Goal: Task Accomplishment & Management: Complete application form

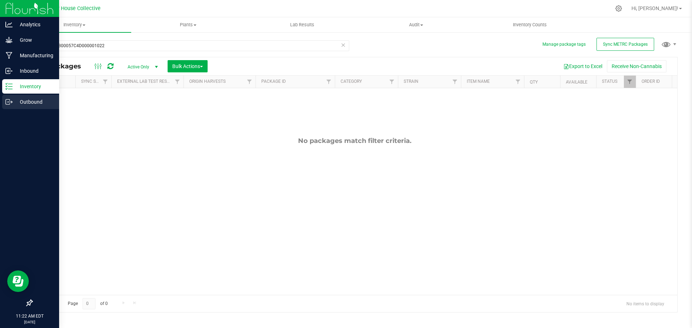
click at [23, 103] on p "Outbound" at bounding box center [34, 102] width 43 height 9
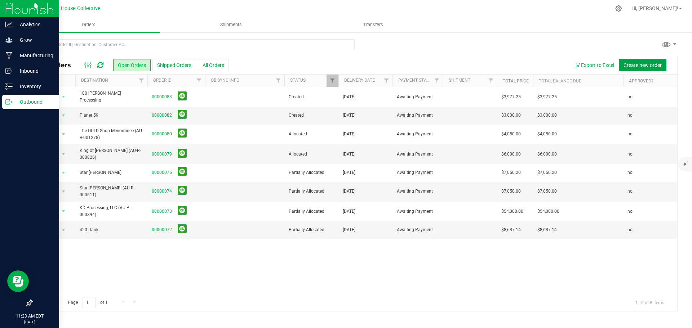
click at [638, 65] on span "Create new order" at bounding box center [643, 65] width 38 height 6
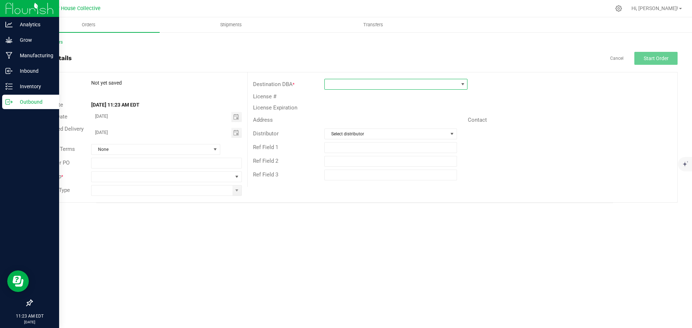
click at [375, 83] on span at bounding box center [391, 84] width 133 height 10
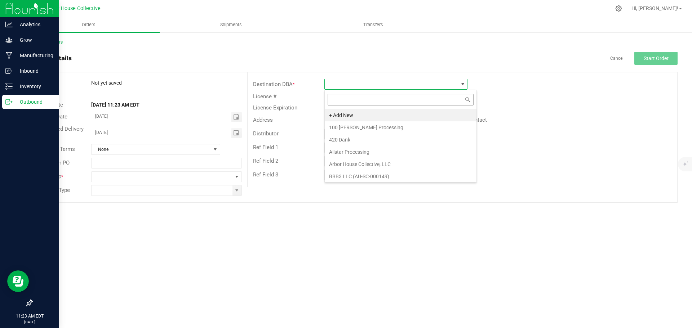
scroll to position [11, 143]
click at [354, 115] on li "+ Add New" at bounding box center [401, 115] width 152 height 12
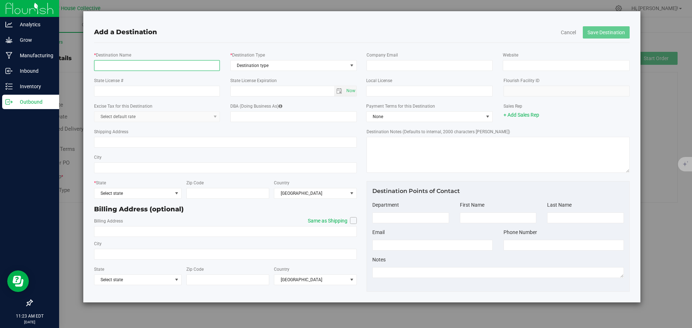
click at [145, 65] on input "* Destination Name" at bounding box center [157, 65] width 126 height 11
click at [127, 66] on input "* Destination Name" at bounding box center [157, 65] width 126 height 11
type input "Green Genie ( [GEOGRAPHIC_DATA])"
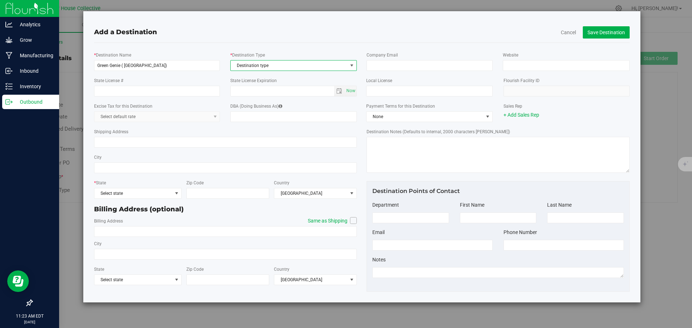
click at [287, 66] on span "Destination type" at bounding box center [289, 66] width 117 height 10
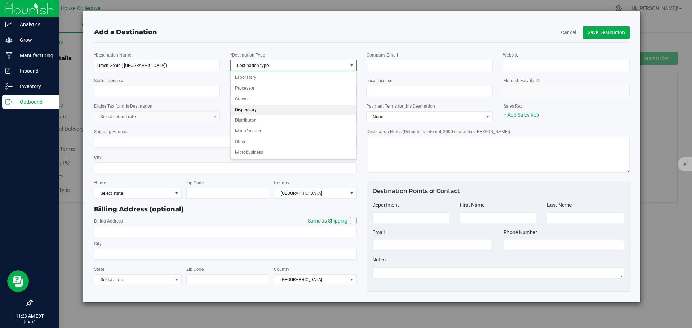
click at [253, 112] on li "Dispensary" at bounding box center [294, 110] width 126 height 11
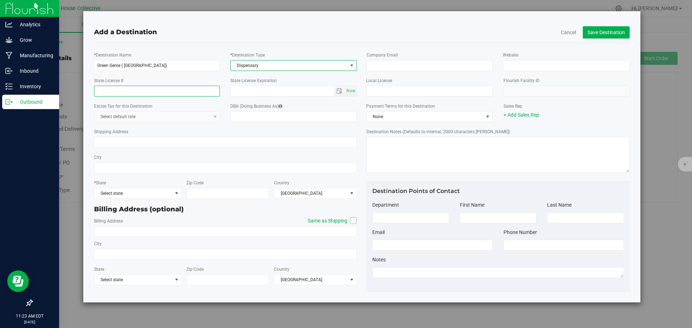
click at [132, 93] on input "State License #" at bounding box center [157, 91] width 126 height 11
click at [106, 91] on input "State License #" at bounding box center [157, 91] width 126 height 11
type input "AU-R-001138"
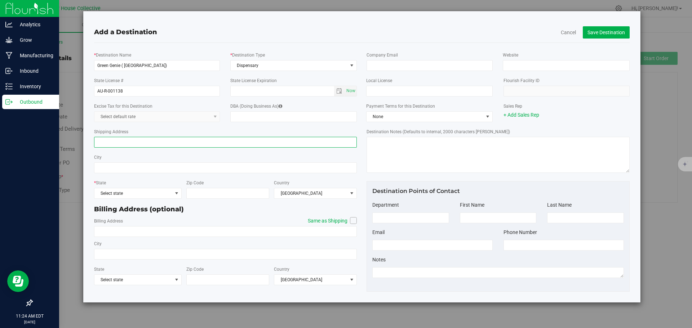
click at [137, 142] on input "Shipping Address" at bounding box center [225, 142] width 263 height 11
type input "[STREET_ADDRESS][PERSON_NAME]"
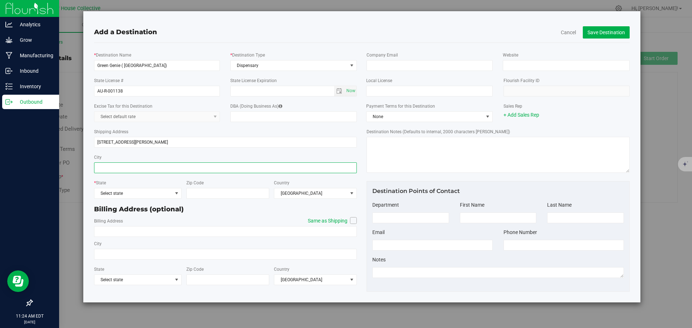
click at [116, 166] on input "City" at bounding box center [225, 168] width 263 height 11
type input "[GEOGRAPHIC_DATA]"
click at [128, 194] on span "Select state" at bounding box center [133, 194] width 78 height 10
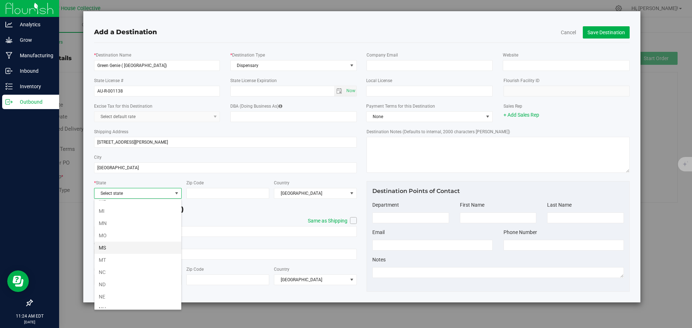
scroll to position [216, 0]
click at [109, 259] on li "MI" at bounding box center [137, 260] width 87 height 12
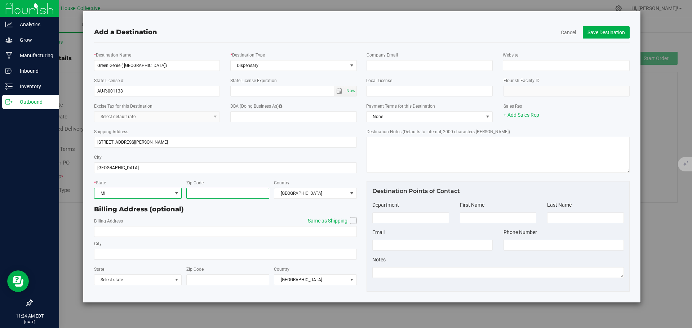
click at [210, 192] on input "Zip Code" at bounding box center [227, 193] width 83 height 11
type input "48219"
click at [354, 221] on icon at bounding box center [353, 221] width 4 height 0
click at [0, 0] on input "Same as Shipping" at bounding box center [0, 0] width 0 height 0
type input "[STREET_ADDRESS][PERSON_NAME]"
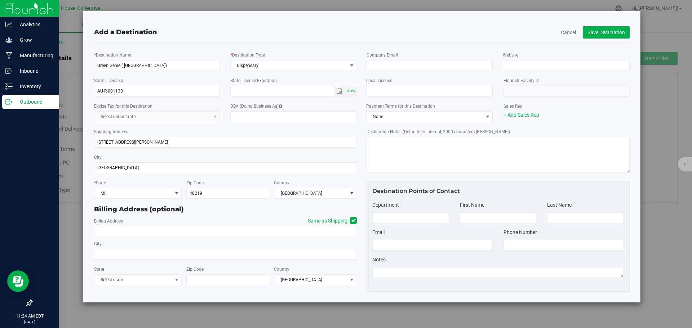
type input "[GEOGRAPHIC_DATA]"
type input "48219"
click at [525, 114] on link "+ Add Sales Rep" at bounding box center [522, 115] width 36 height 6
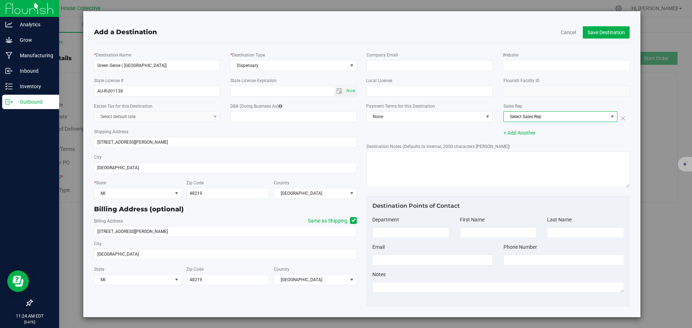
click at [569, 116] on span "Select Sales Rep" at bounding box center [556, 117] width 104 height 10
click at [526, 130] on li "[PERSON_NAME]" at bounding box center [556, 129] width 112 height 11
click at [596, 30] on button "Save Destination" at bounding box center [606, 32] width 47 height 12
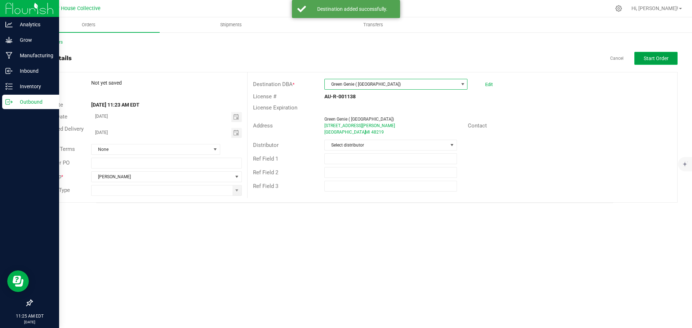
click at [642, 57] on button "Start Order" at bounding box center [655, 58] width 43 height 13
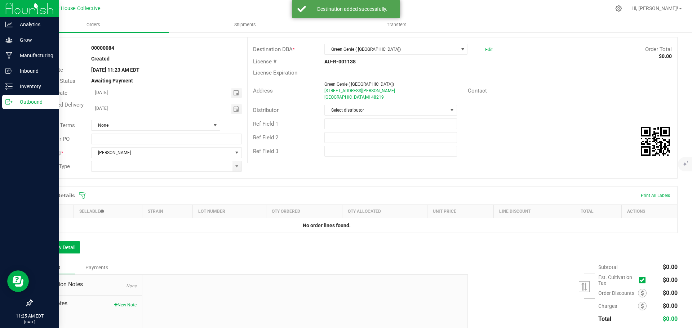
scroll to position [86, 0]
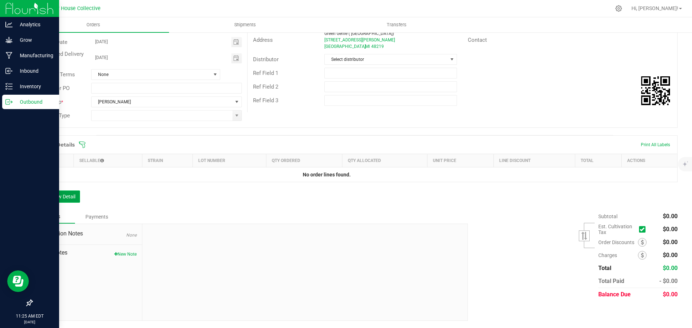
click at [67, 198] on button "Add New Detail" at bounding box center [56, 197] width 48 height 12
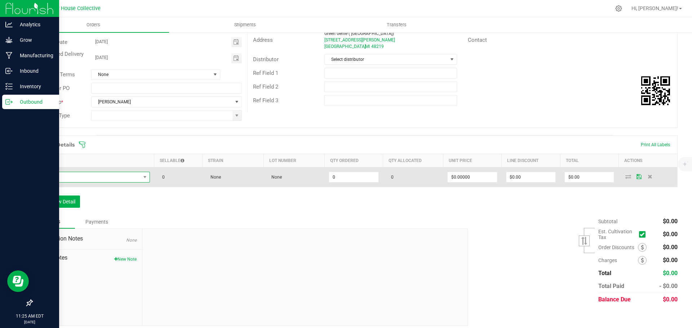
click at [90, 178] on span "NO DATA FOUND" at bounding box center [88, 177] width 103 height 10
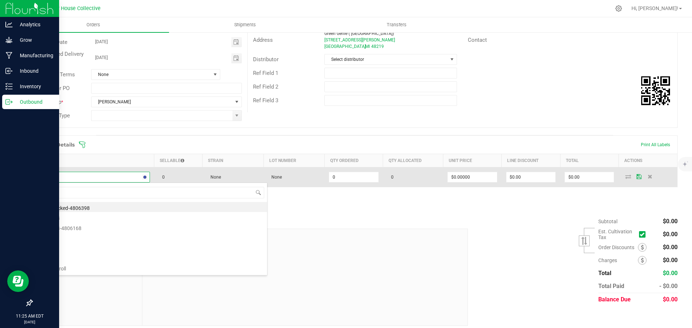
type input "SGC"
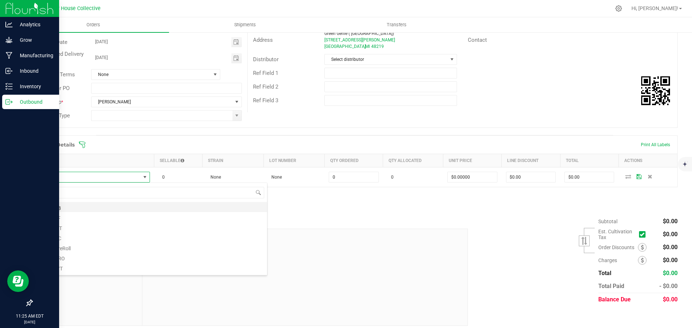
click at [78, 204] on li "SGC - FB" at bounding box center [152, 207] width 230 height 10
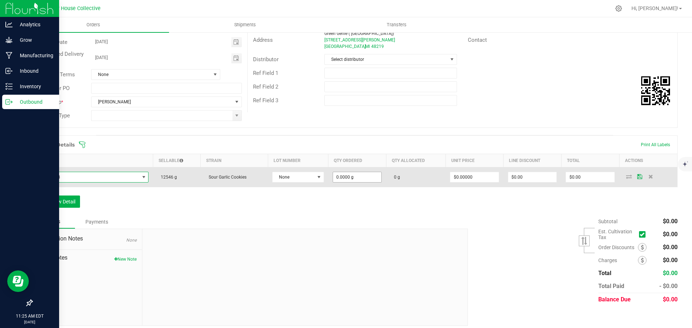
type input "0"
click at [359, 177] on input "0" at bounding box center [357, 177] width 49 height 10
type input "454.0000 g"
type input "0"
click at [592, 176] on input "0" at bounding box center [590, 177] width 49 height 10
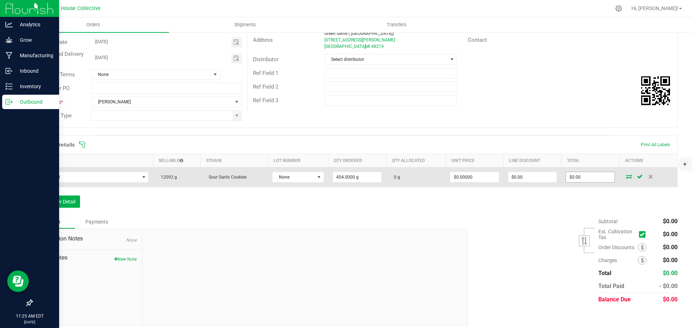
type input "0"
click at [589, 178] on input "0" at bounding box center [590, 177] width 49 height 10
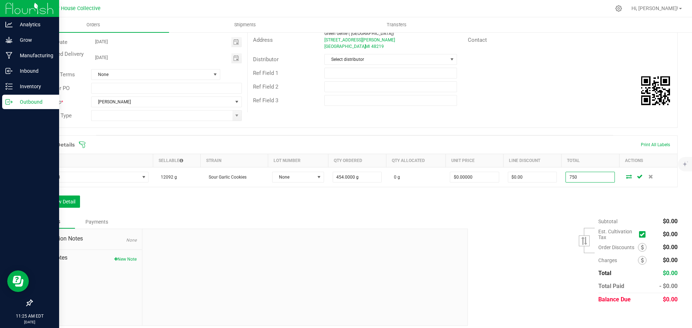
type input "750"
type input "$1.65198"
type input "$750.00"
click at [524, 209] on div "Order Details Print All Labels Item Sellable Strain Lot Number Qty Ordered Qty …" at bounding box center [355, 176] width 646 height 80
click at [64, 202] on button "Add New Detail" at bounding box center [56, 202] width 48 height 12
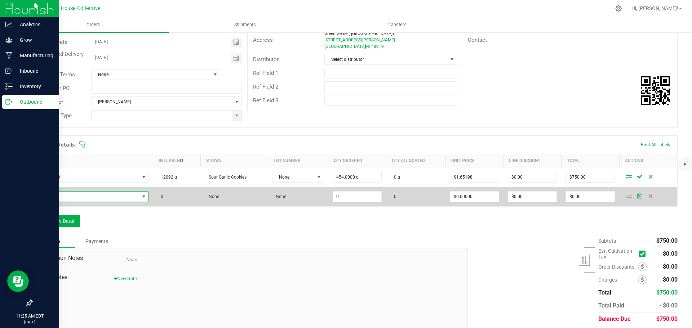
click at [71, 195] on span "NO DATA FOUND" at bounding box center [88, 197] width 102 height 10
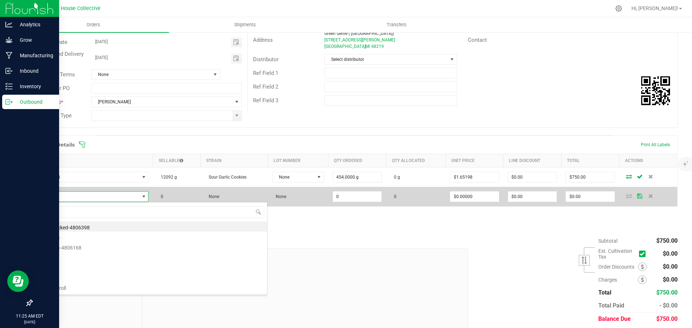
scroll to position [11, 110]
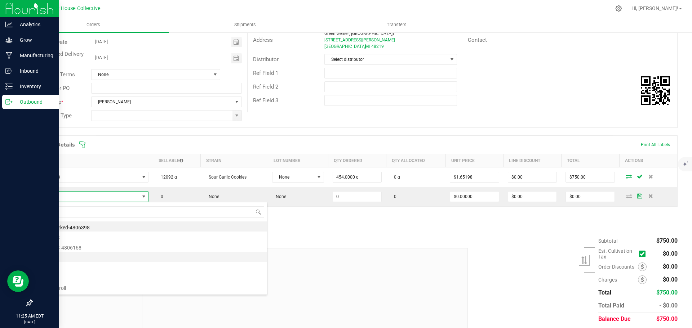
click at [64, 257] on li "AB - FB" at bounding box center [152, 257] width 230 height 10
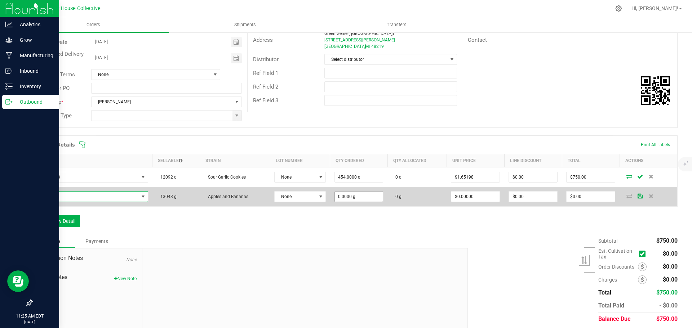
type input "0"
click at [356, 195] on input "0" at bounding box center [359, 197] width 48 height 10
type input "454.0000 g"
type input "0"
click at [581, 197] on input "0" at bounding box center [591, 197] width 48 height 10
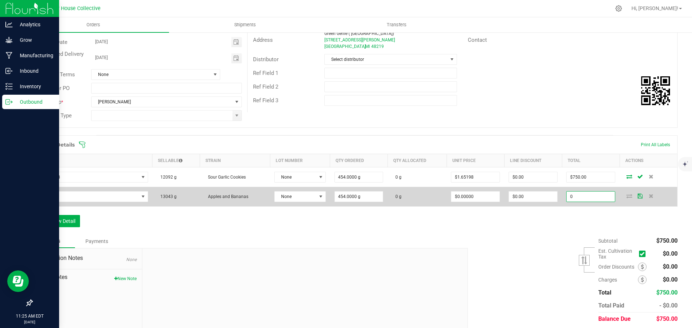
click at [580, 198] on input "0" at bounding box center [591, 197] width 48 height 10
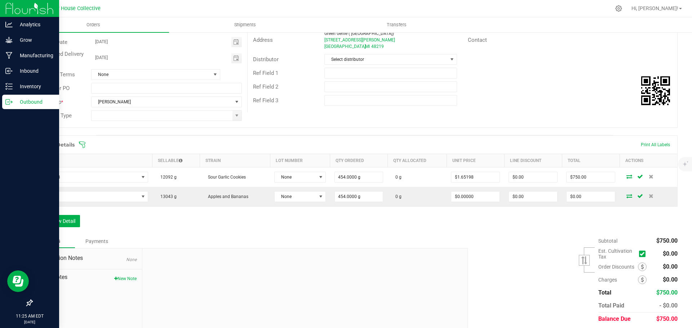
type input "0"
click at [580, 198] on input "0" at bounding box center [591, 197] width 48 height 10
type input "750"
type input "$1.65198"
type input "$750.00"
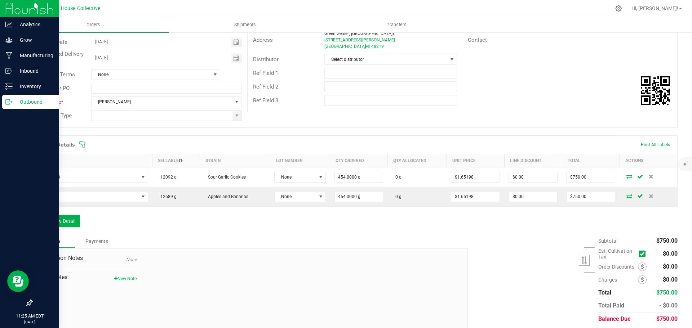
click at [535, 230] on div "Order Details Print All Labels Item Sellable Strain Lot Number Qty Ordered Qty …" at bounding box center [355, 185] width 646 height 99
click at [52, 219] on button "Add New Detail" at bounding box center [56, 221] width 48 height 12
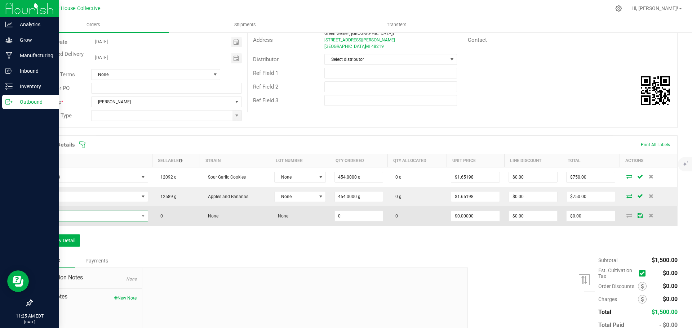
click at [62, 214] on span "NO DATA FOUND" at bounding box center [88, 216] width 102 height 10
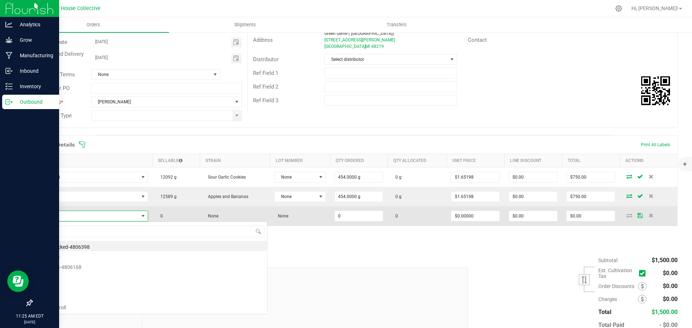
scroll to position [11, 110]
type input "GMO"
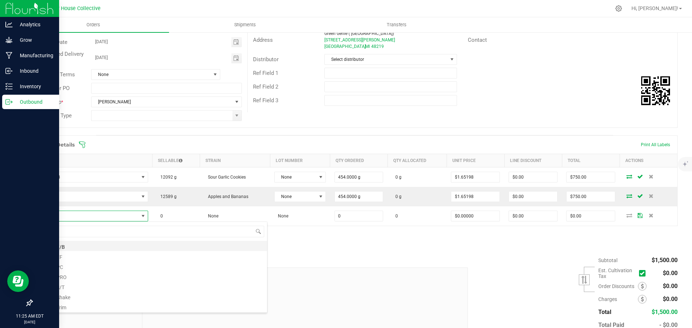
click at [64, 248] on li "GMO - F/B" at bounding box center [152, 246] width 230 height 10
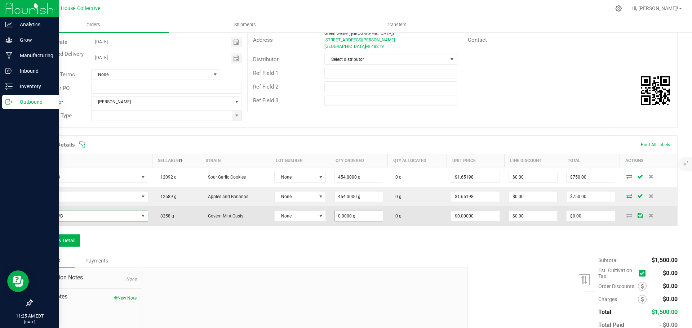
type input "0"
click at [366, 218] on input "0" at bounding box center [359, 216] width 48 height 10
type input "454.0000 g"
type input "0"
click at [584, 216] on input "0" at bounding box center [591, 216] width 48 height 10
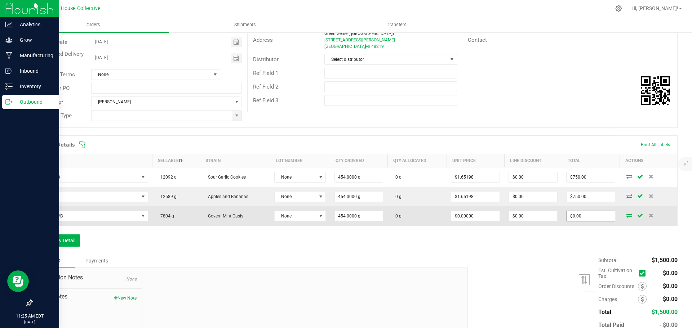
type input "0"
click at [579, 216] on input "0" at bounding box center [591, 216] width 48 height 10
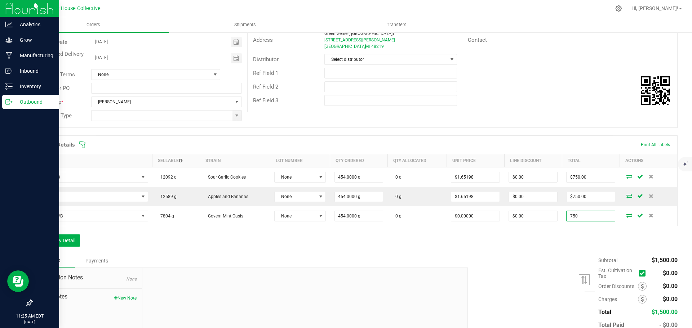
type input "750"
type input "$1.65198"
type input "$750.00"
click at [554, 253] on div "Order details Export PDF Done Editing Order # 00000084 Status Created Order Dat…" at bounding box center [355, 165] width 646 height 399
click at [65, 239] on button "Add New Detail" at bounding box center [56, 241] width 48 height 12
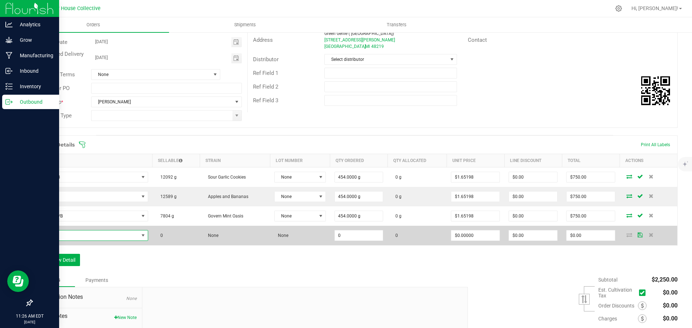
click at [71, 235] on span "NO DATA FOUND" at bounding box center [88, 236] width 102 height 10
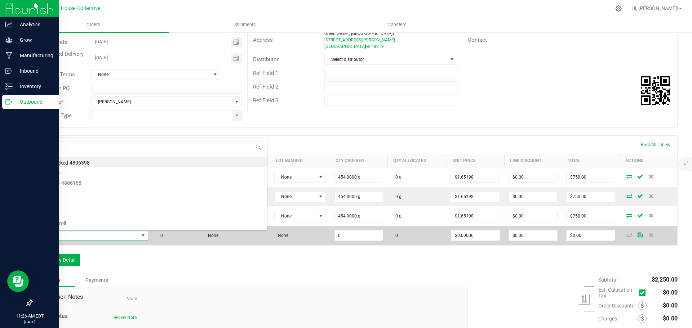
type input "GB"
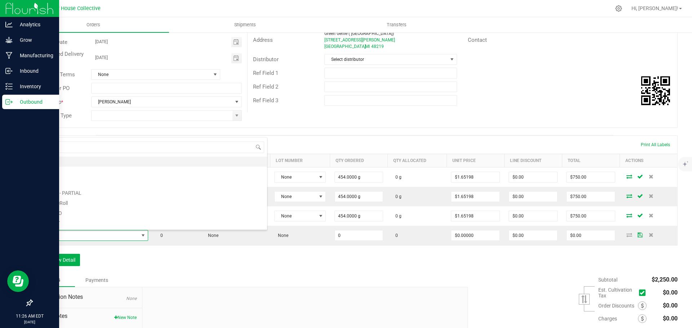
click at [60, 163] on li "GB - FB" at bounding box center [152, 162] width 230 height 10
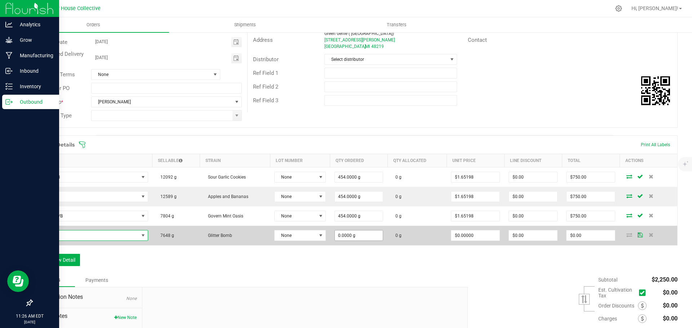
type input "0"
click at [366, 235] on input "0" at bounding box center [359, 236] width 48 height 10
click at [365, 236] on input at bounding box center [359, 236] width 48 height 10
type input "454.0000 g"
type input "0"
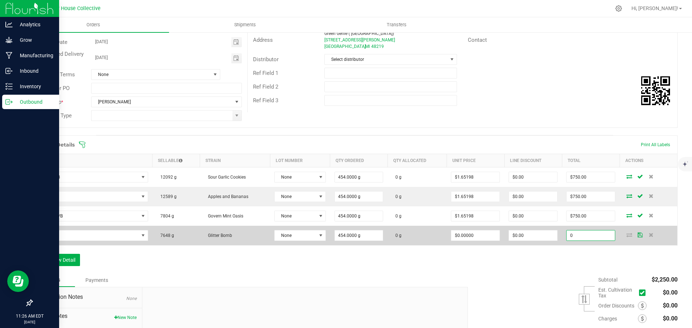
click at [584, 238] on input "0" at bounding box center [591, 236] width 48 height 10
type input "0"
click at [581, 237] on input "0" at bounding box center [591, 236] width 48 height 10
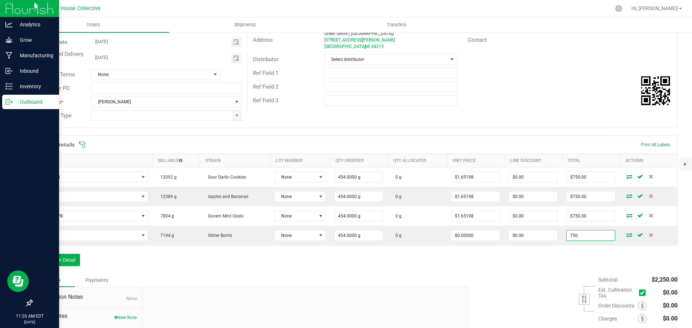
type input "750"
type input "$1.65198"
type input "$750.00"
click at [522, 266] on div "Order Details Print All Labels Item Sellable Strain Lot Number Qty Ordered Qty …" at bounding box center [355, 205] width 646 height 138
click at [56, 259] on button "Add New Detail" at bounding box center [56, 260] width 48 height 12
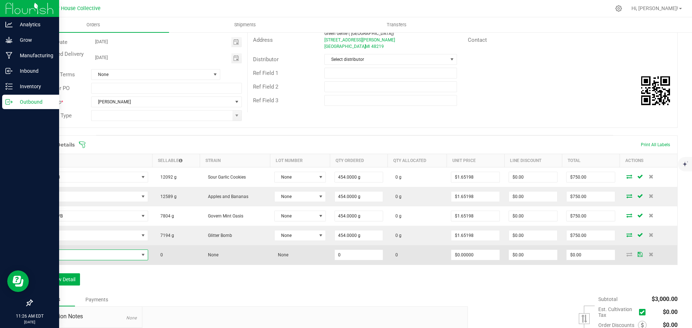
click at [66, 253] on span "NO DATA FOUND" at bounding box center [88, 255] width 102 height 10
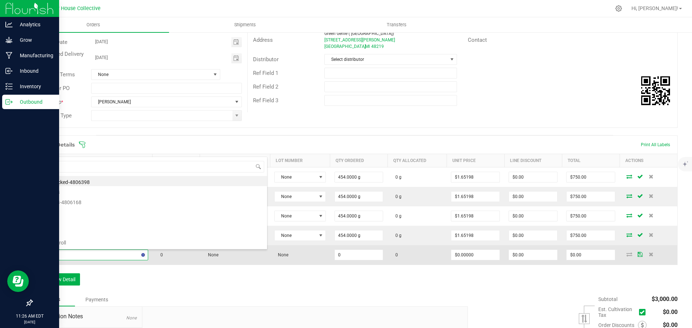
type input "BA"
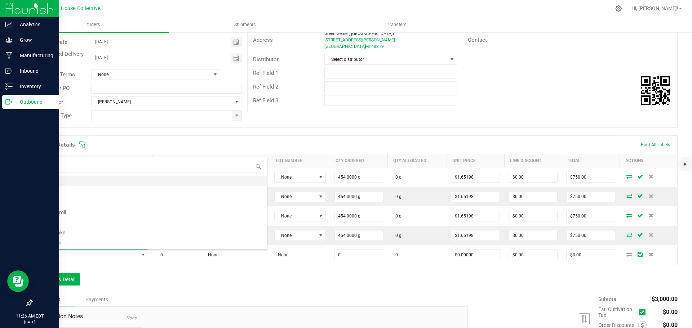
click at [67, 182] on li "BA - FB" at bounding box center [152, 181] width 230 height 10
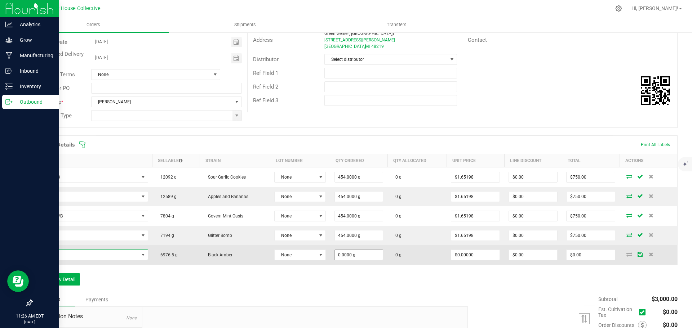
type input "0"
click at [360, 256] on input "0" at bounding box center [359, 255] width 48 height 10
click at [360, 256] on input at bounding box center [359, 255] width 48 height 10
type input "454.0000 g"
type input "0"
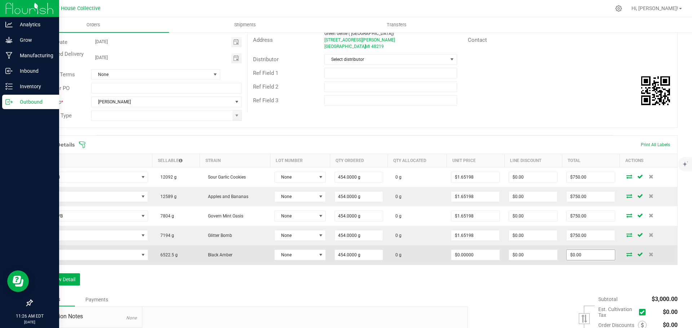
type input "0"
click at [594, 256] on input "0" at bounding box center [591, 255] width 48 height 10
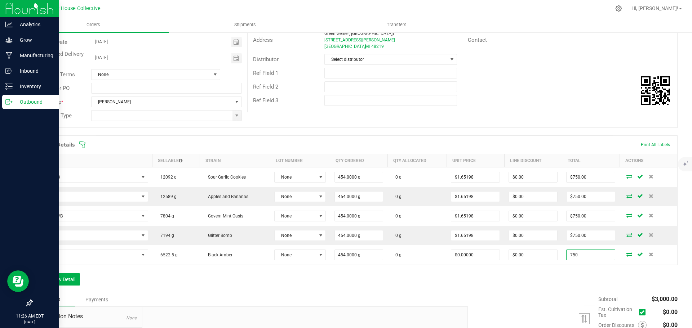
type input "750"
type input "$1.65198"
type input "$750.00"
click at [537, 288] on div "Order Details Print All Labels Item Sellable Strain Lot Number Qty Ordered Qty …" at bounding box center [355, 215] width 646 height 158
click at [68, 281] on button "Add New Detail" at bounding box center [56, 280] width 48 height 12
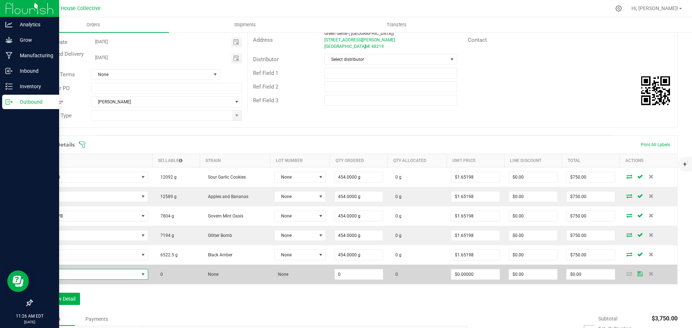
click at [75, 276] on span "NO DATA FOUND" at bounding box center [88, 275] width 102 height 10
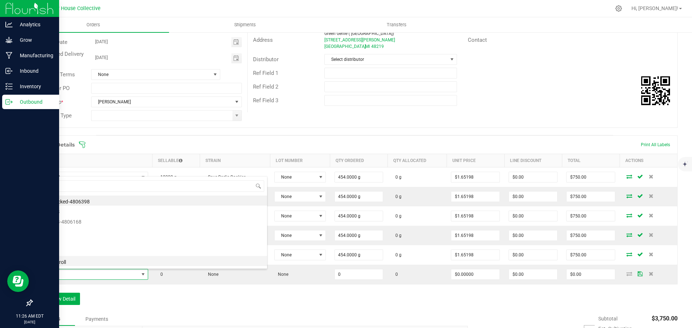
click at [81, 263] on li "AB - Preroll" at bounding box center [152, 261] width 230 height 10
type input "0 ea"
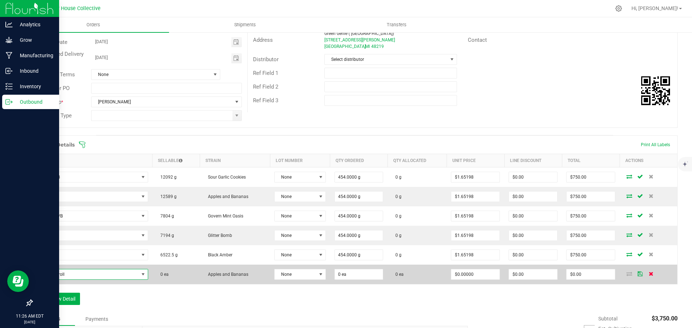
click at [649, 274] on icon at bounding box center [651, 274] width 5 height 4
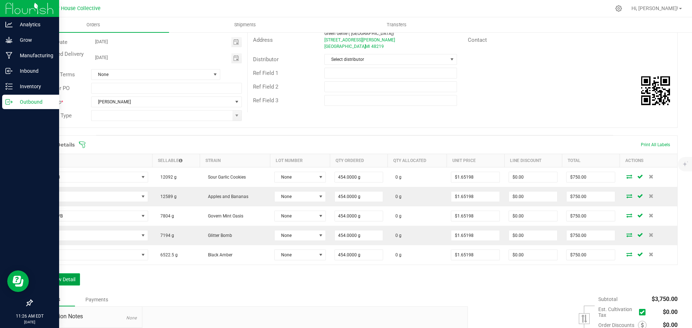
click at [63, 279] on button "Add New Detail" at bounding box center [56, 280] width 48 height 12
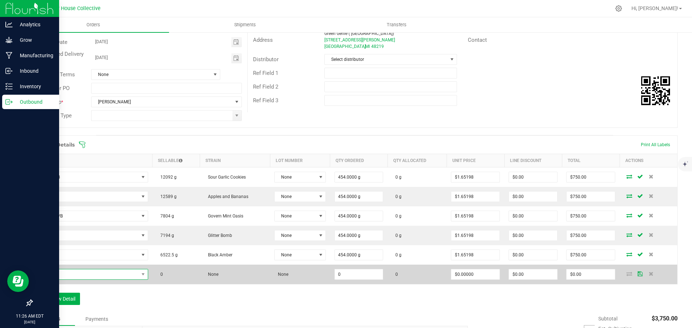
click at [81, 272] on span "NO DATA FOUND" at bounding box center [88, 275] width 102 height 10
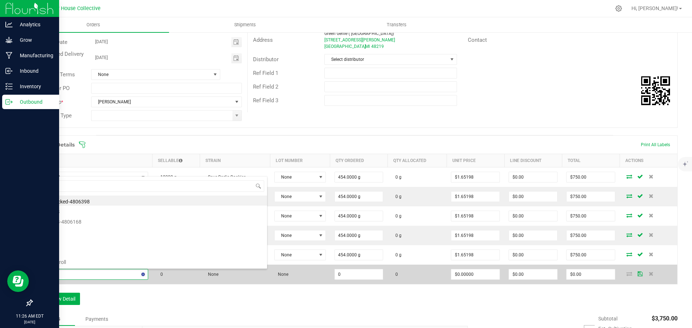
type input "PRE"
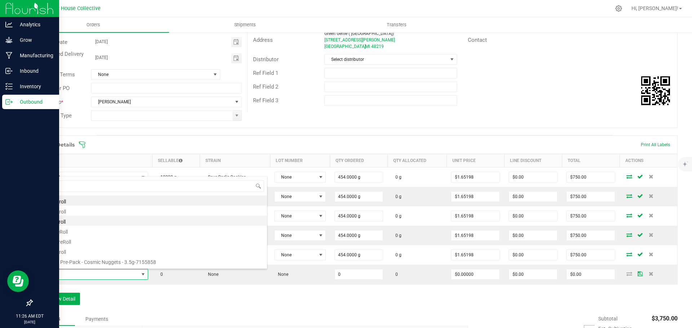
click at [61, 223] on li "ER - Preroll" at bounding box center [152, 221] width 230 height 10
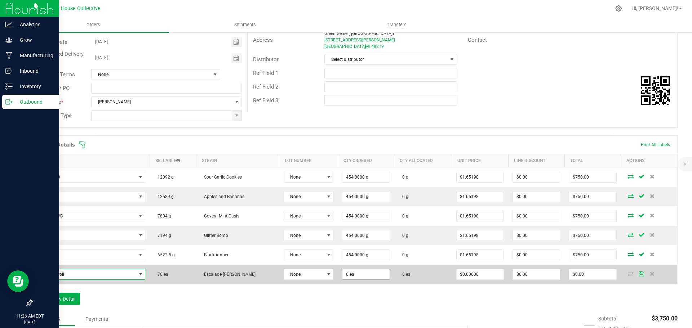
type input "0"
click at [351, 274] on input "0" at bounding box center [365, 275] width 47 height 10
type input "4 ea"
type input "0"
click at [581, 275] on input "0" at bounding box center [592, 275] width 47 height 10
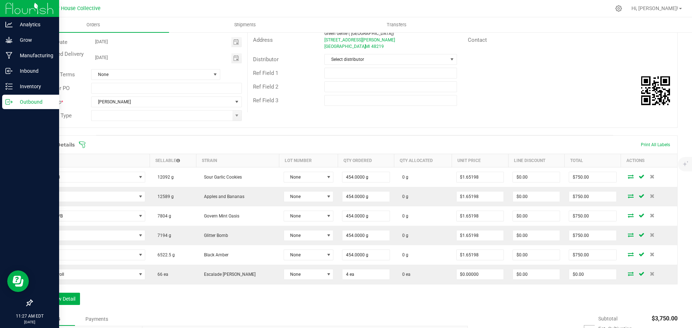
click at [321, 307] on div "Order Details Print All Labels Item Sellable Strain Lot Number Qty Ordered Qty …" at bounding box center [355, 224] width 646 height 177
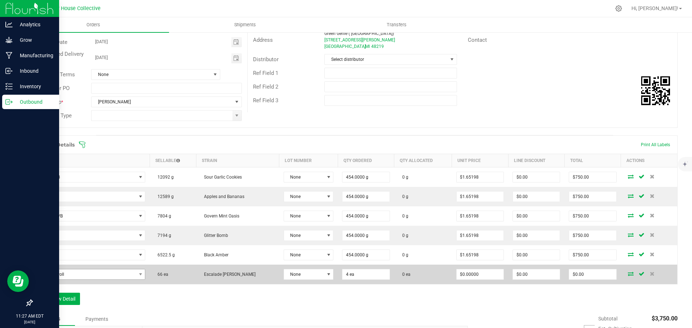
scroll to position [188, 0]
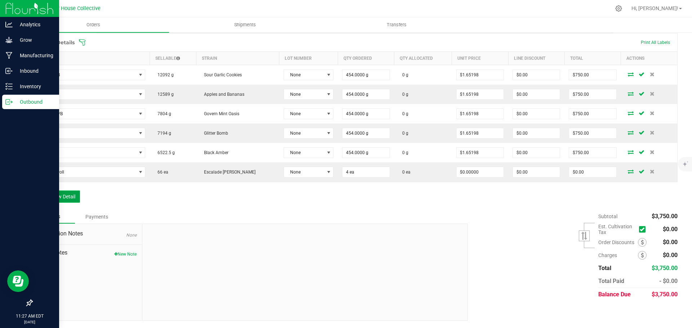
click at [69, 198] on button "Add New Detail" at bounding box center [56, 197] width 48 height 12
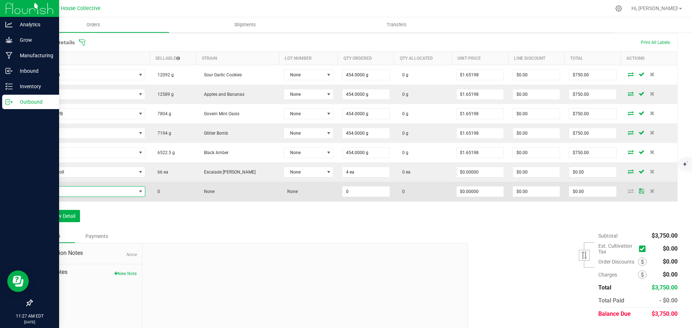
click at [67, 193] on span "NO DATA FOUND" at bounding box center [86, 192] width 99 height 10
type input "Pre"
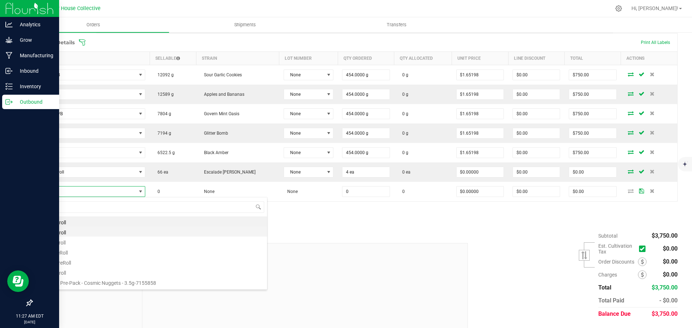
click at [59, 233] on li "BA - Preroll" at bounding box center [152, 232] width 230 height 10
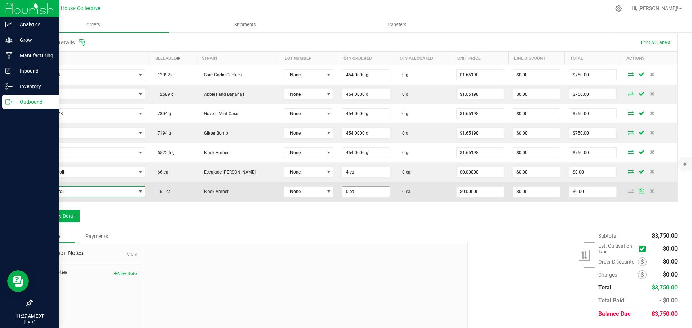
type input "0"
click at [350, 194] on input "0" at bounding box center [365, 192] width 47 height 10
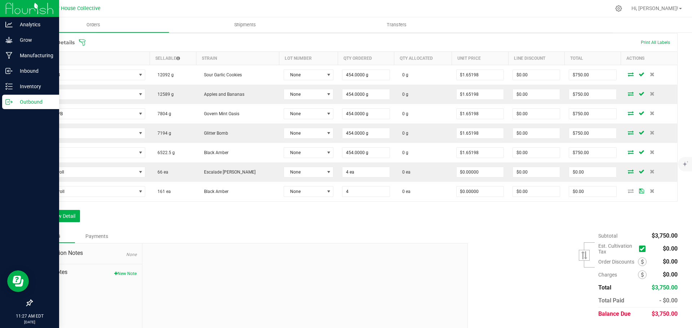
type input "4 ea"
click at [370, 218] on div "Order Details Print All Labels Item Sellable Strain Lot Number Qty Ordered Qty …" at bounding box center [355, 131] width 646 height 196
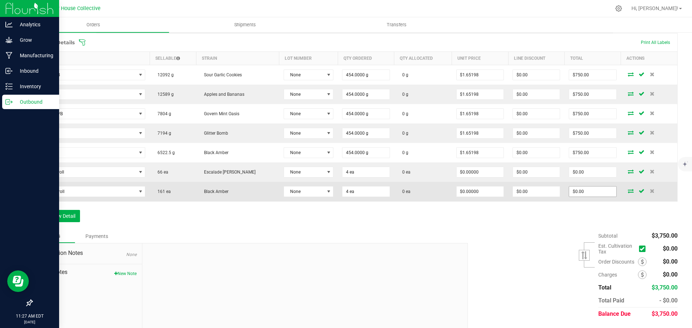
type input "0"
click at [589, 190] on input "0" at bounding box center [592, 192] width 47 height 10
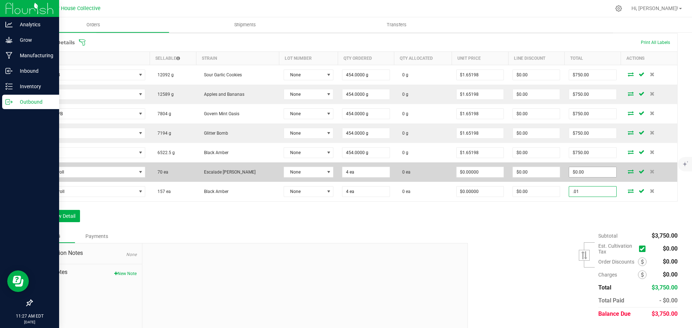
type input ".01"
type input "0"
type input "$0.00250"
type input "$0.01"
click at [582, 171] on input "0" at bounding box center [592, 172] width 47 height 10
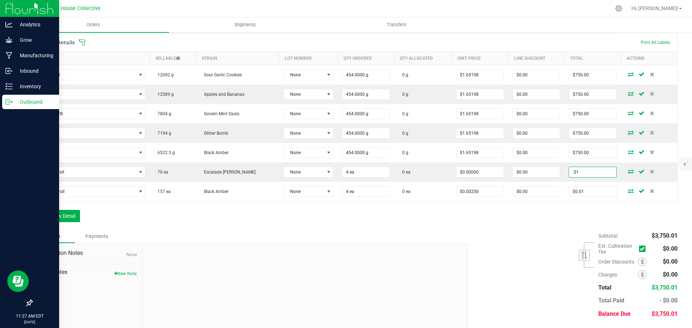
type input ".01"
type input "$0.00250"
type input "$0.01"
click at [211, 223] on div "Order Details Print All Labels Item Sellable Strain Lot Number Qty Ordered Qty …" at bounding box center [355, 131] width 646 height 196
click at [53, 216] on button "Add New Detail" at bounding box center [56, 216] width 48 height 12
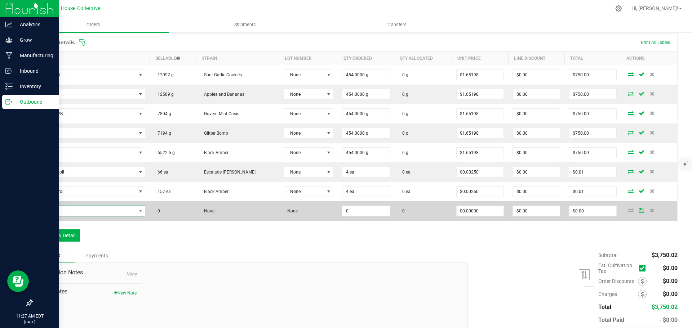
click at [65, 211] on span "NO DATA FOUND" at bounding box center [86, 211] width 99 height 10
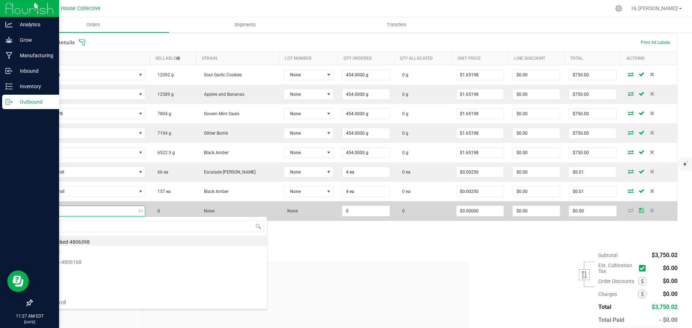
type input "Pre"
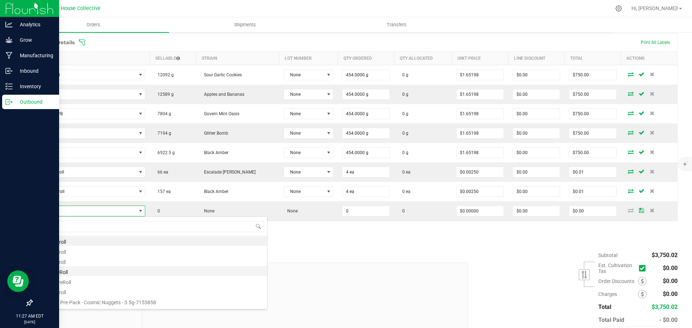
click at [56, 272] on li "GB - PreRoll" at bounding box center [152, 271] width 230 height 10
type input "0 ea"
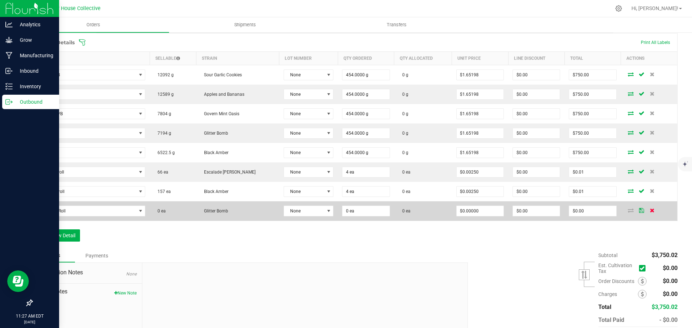
click at [650, 213] on icon at bounding box center [652, 210] width 5 height 4
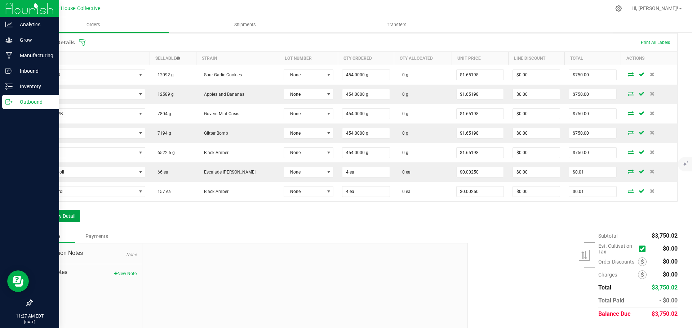
click at [63, 214] on button "Add New Detail" at bounding box center [56, 216] width 48 height 12
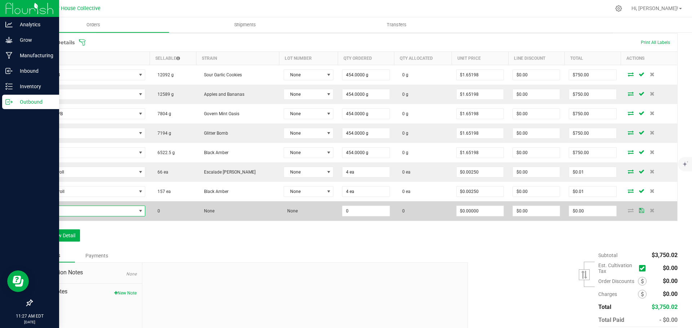
click at [67, 211] on span "NO DATA FOUND" at bounding box center [86, 211] width 99 height 10
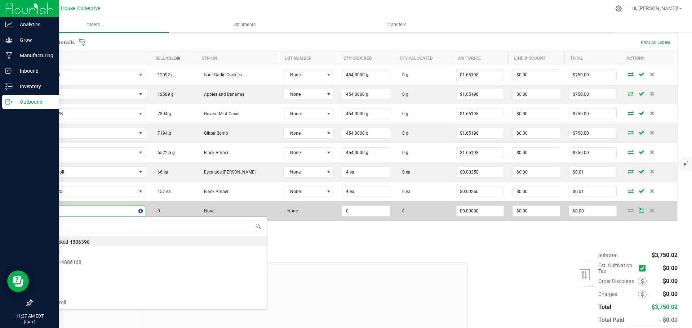
type input "Pre"
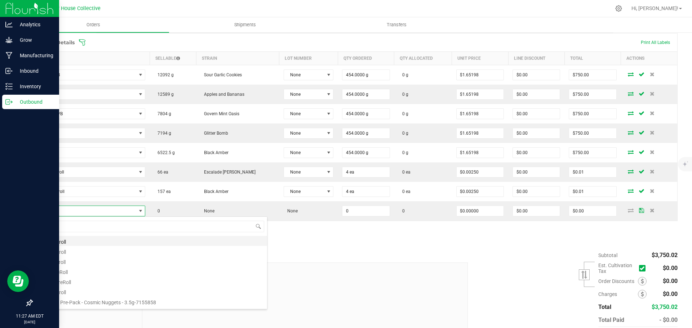
click at [60, 242] on li "AB - Preroll" at bounding box center [152, 241] width 230 height 10
type input "0 ea"
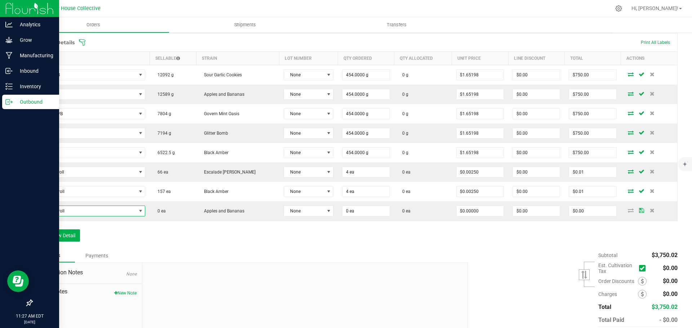
click at [647, 212] on span at bounding box center [652, 210] width 11 height 4
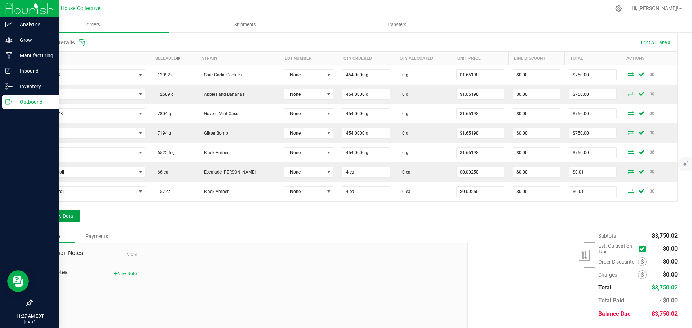
click at [67, 216] on button "Add New Detail" at bounding box center [56, 216] width 48 height 12
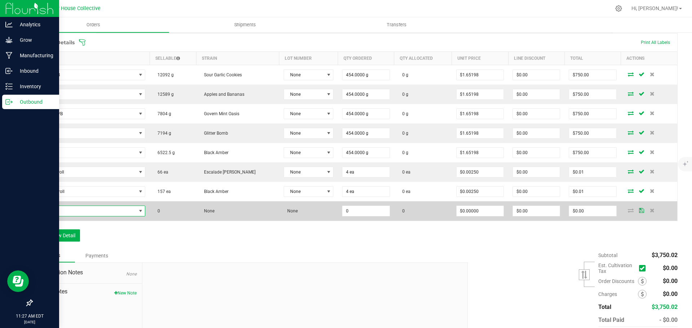
click at [77, 214] on span "NO DATA FOUND" at bounding box center [86, 211] width 99 height 10
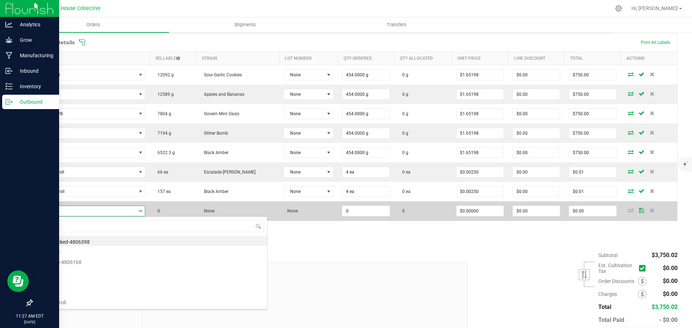
type input "Pre"
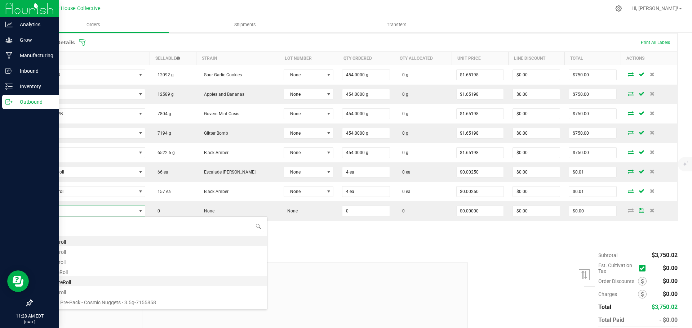
click at [58, 280] on li "ME7 - PreRoll" at bounding box center [152, 281] width 230 height 10
type input "0 ea"
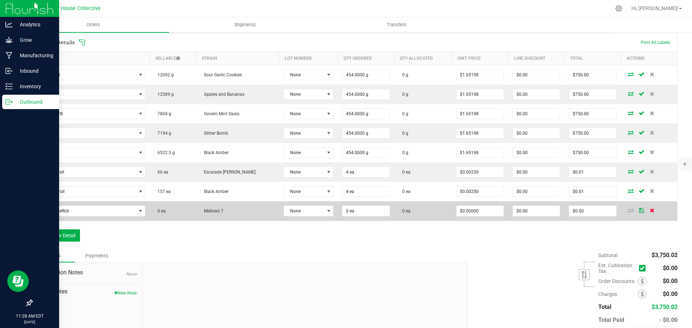
click at [650, 210] on icon at bounding box center [652, 210] width 5 height 4
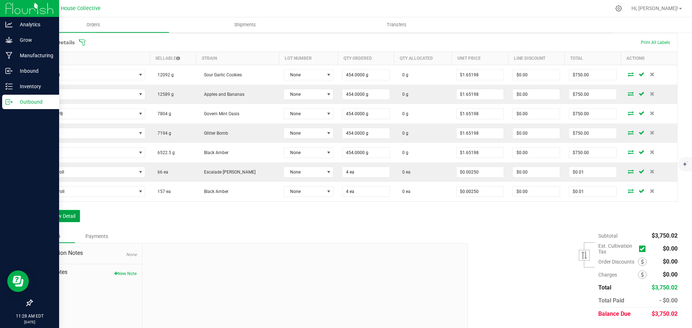
click at [56, 216] on button "Add New Detail" at bounding box center [56, 216] width 48 height 12
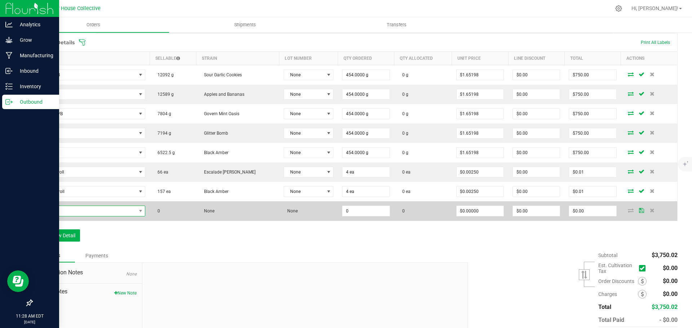
click at [63, 212] on span "NO DATA FOUND" at bounding box center [86, 211] width 99 height 10
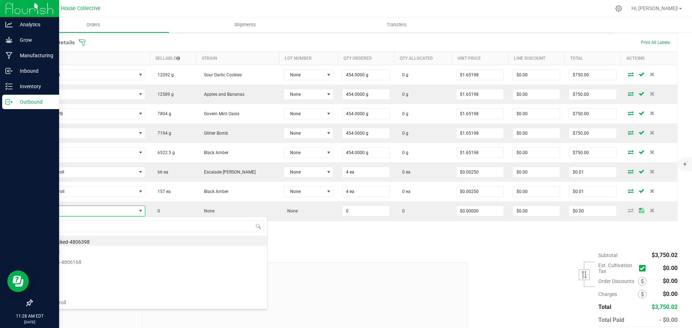
click at [68, 301] on li "AB - Preroll" at bounding box center [152, 302] width 230 height 10
type input "0 ea"
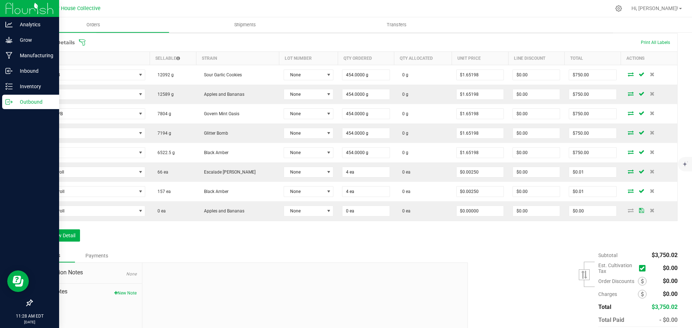
click at [650, 212] on icon at bounding box center [652, 210] width 5 height 4
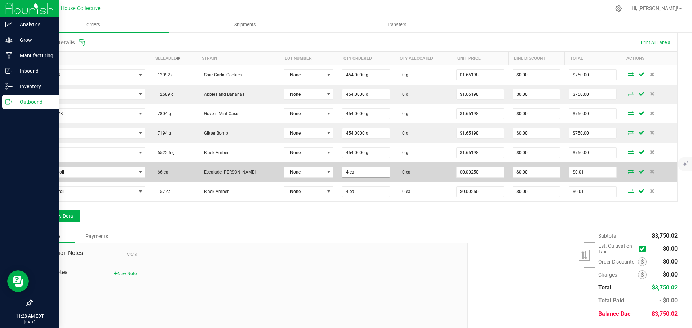
type input "4"
click at [349, 173] on input "4" at bounding box center [365, 172] width 47 height 10
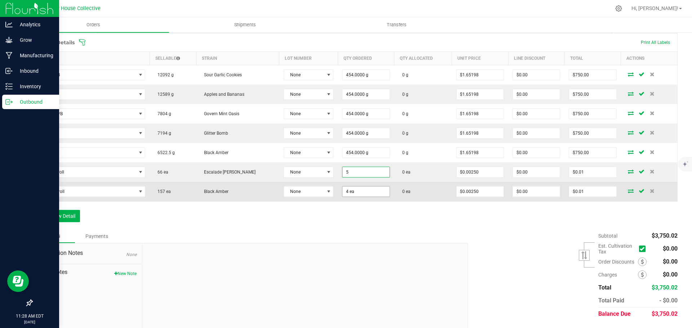
type input "5"
type input "4"
type input "5 ea"
click at [351, 193] on input "4" at bounding box center [365, 192] width 47 height 10
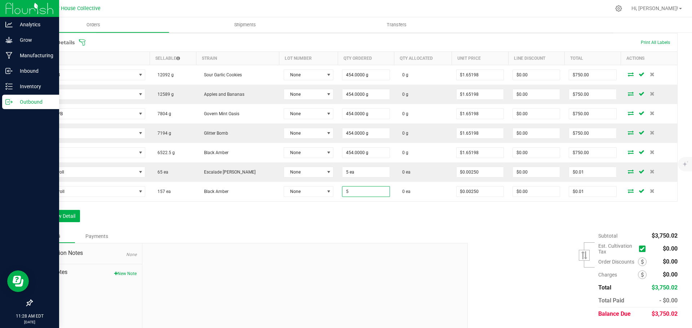
type input "5 ea"
click at [341, 221] on div "Order Details Print All Labels Item Sellable Strain Lot Number Qty Ordered Qty …" at bounding box center [355, 131] width 646 height 196
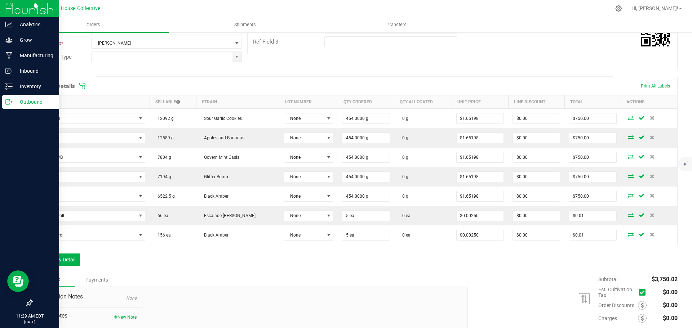
scroll to position [0, 0]
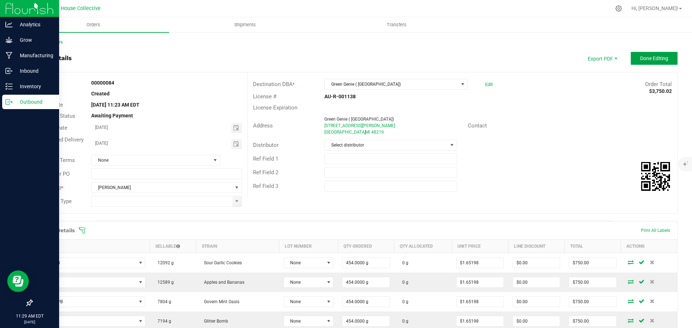
click at [640, 57] on span "Done Editing" at bounding box center [654, 59] width 28 height 6
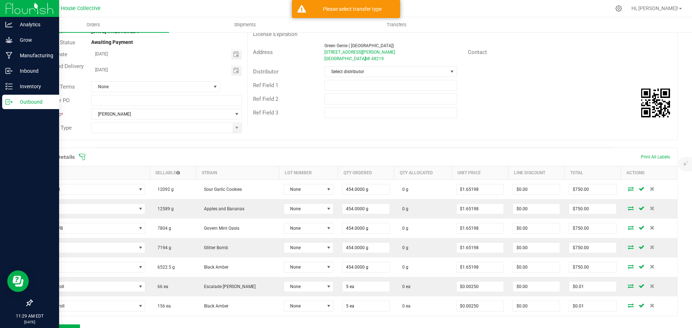
scroll to position [72, 0]
click at [234, 130] on span at bounding box center [237, 130] width 6 height 6
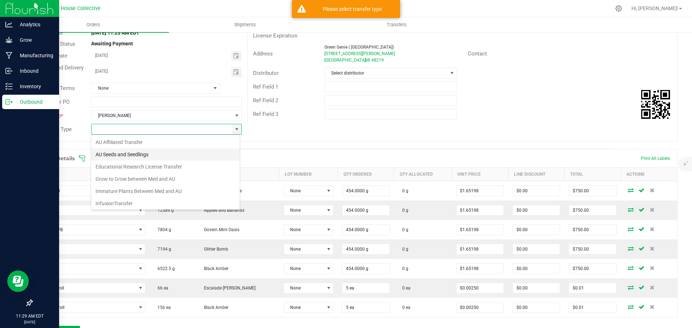
scroll to position [75, 0]
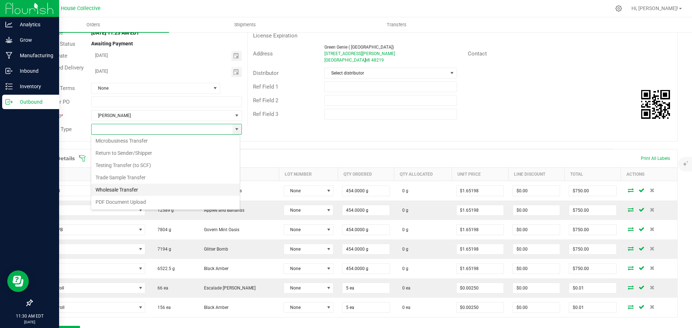
click at [127, 190] on li "Wholesale Transfer" at bounding box center [165, 190] width 149 height 12
type input "Wholesale Transfer"
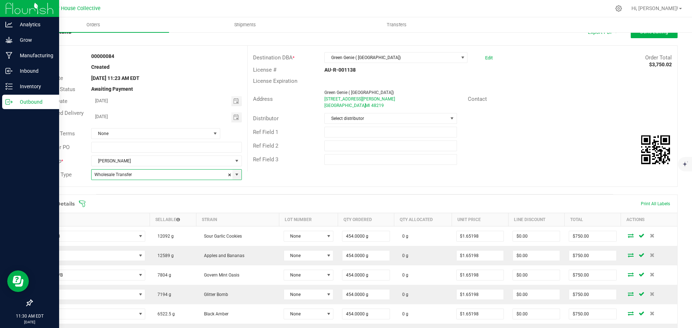
scroll to position [0, 0]
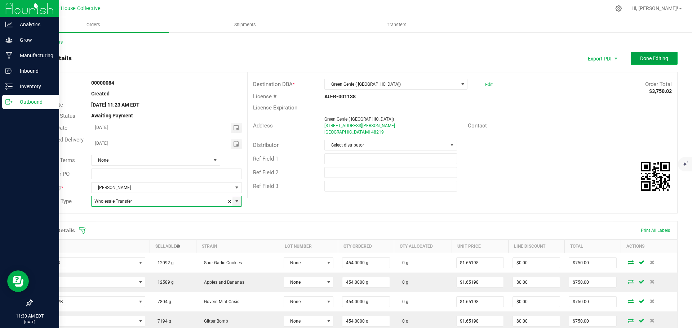
click at [640, 59] on span "Done Editing" at bounding box center [654, 59] width 28 height 6
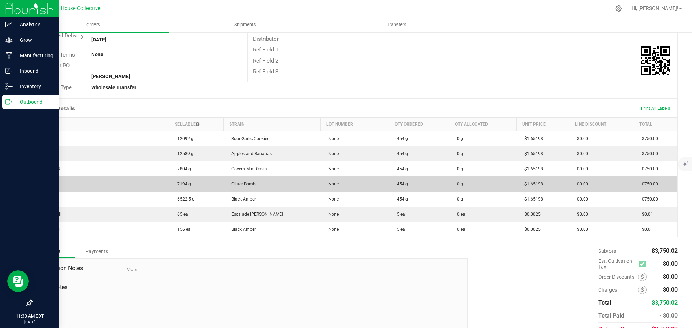
scroll to position [137, 0]
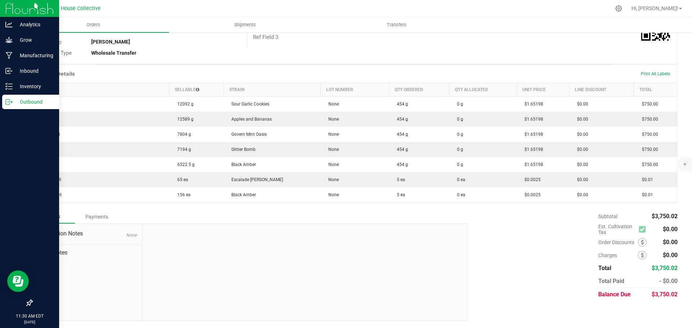
click at [10, 104] on icon at bounding box center [8, 101] width 7 height 7
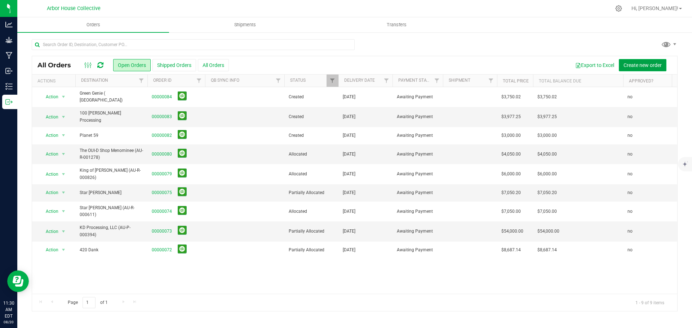
click at [634, 66] on span "Create new order" at bounding box center [643, 65] width 38 height 6
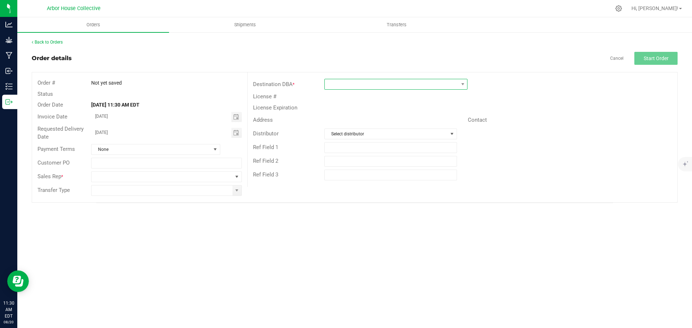
click at [402, 85] on span at bounding box center [391, 84] width 133 height 10
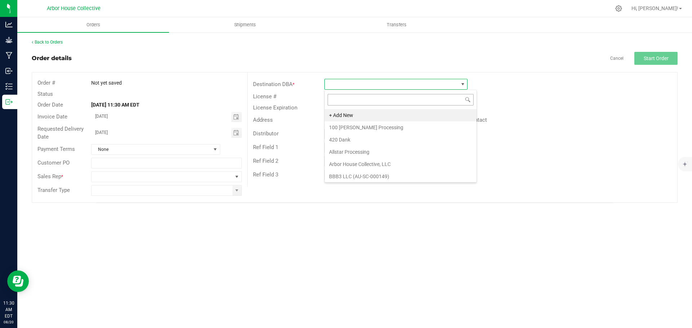
scroll to position [11, 143]
click at [366, 115] on li "+ Add New" at bounding box center [401, 115] width 152 height 12
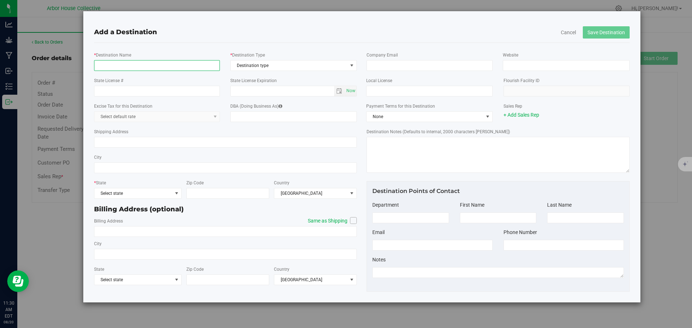
click at [151, 65] on input "* Destination Name" at bounding box center [157, 65] width 126 height 11
click at [134, 67] on input "Green Genie (" at bounding box center [157, 65] width 126 height 11
type input "Green Genie ( [GEOGRAPHIC_DATA])"
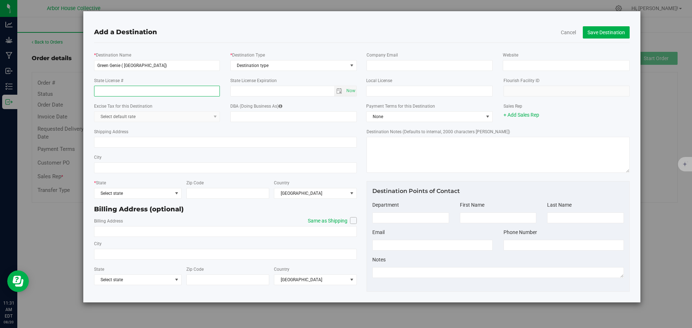
click at [136, 91] on input "State License #" at bounding box center [157, 91] width 126 height 11
type input "AU-R-001157"
click at [298, 66] on span "Destination type" at bounding box center [289, 66] width 117 height 10
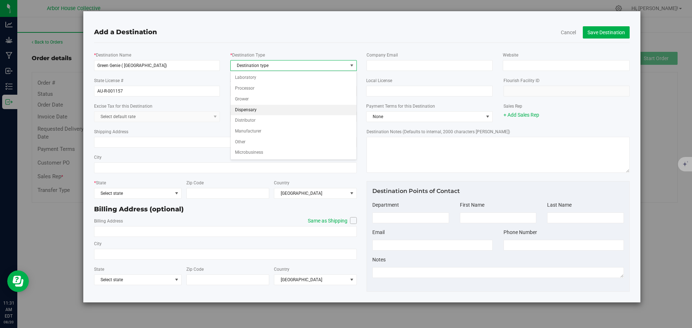
drag, startPoint x: 256, startPoint y: 108, endPoint x: 220, endPoint y: 96, distance: 38.3
click at [256, 108] on li "Dispensary" at bounding box center [294, 110] width 126 height 11
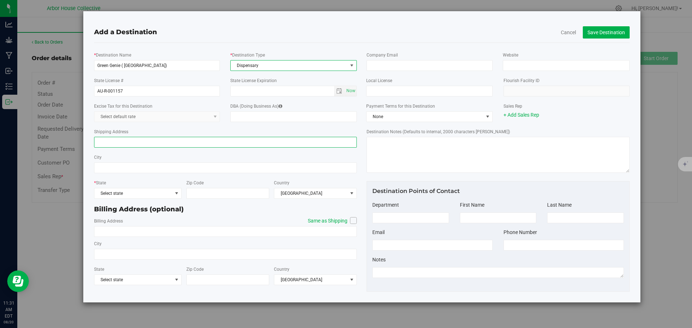
click at [140, 146] on input "Shipping Address" at bounding box center [225, 142] width 263 height 11
type input "[STREET_ADDRESS][PERSON_NAME]"
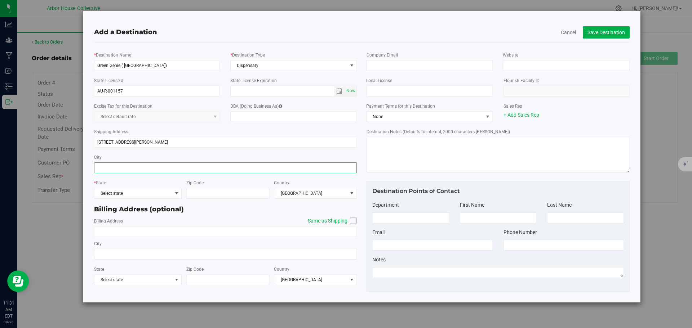
click at [132, 166] on input "City" at bounding box center [225, 168] width 263 height 11
type input "[GEOGRAPHIC_DATA]"
click at [159, 195] on span "Select state" at bounding box center [133, 194] width 78 height 10
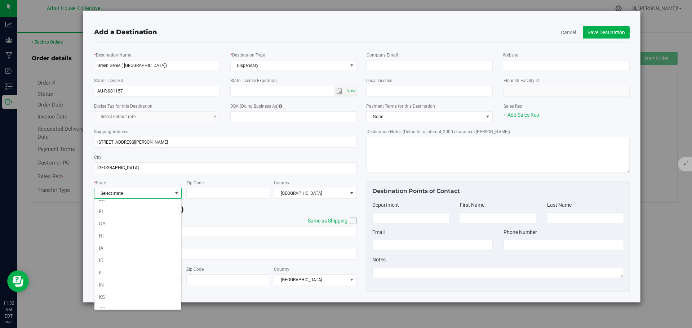
scroll to position [252, 0]
click at [112, 223] on li "MI" at bounding box center [137, 224] width 87 height 12
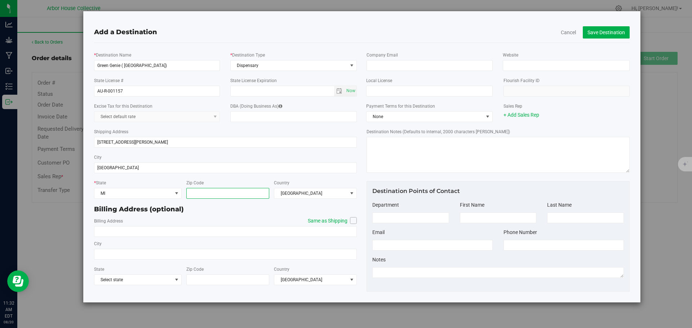
click at [196, 193] on input "Zip Code" at bounding box center [227, 193] width 83 height 11
type input "48228"
click at [351, 221] on icon at bounding box center [353, 221] width 4 height 0
click at [0, 0] on input "Same as Shipping" at bounding box center [0, 0] width 0 height 0
type input "[STREET_ADDRESS][PERSON_NAME]"
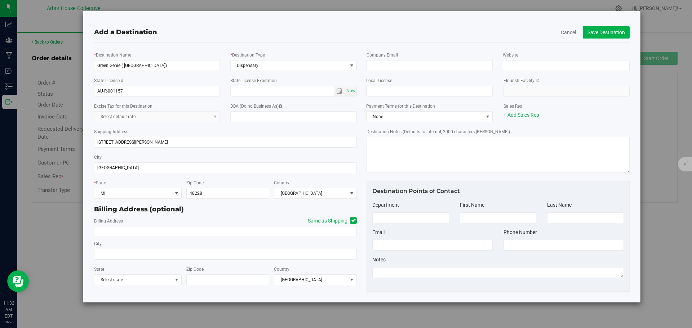
type input "[GEOGRAPHIC_DATA]"
type input "48228"
click at [531, 114] on link "+ Add Sales Rep" at bounding box center [522, 115] width 36 height 6
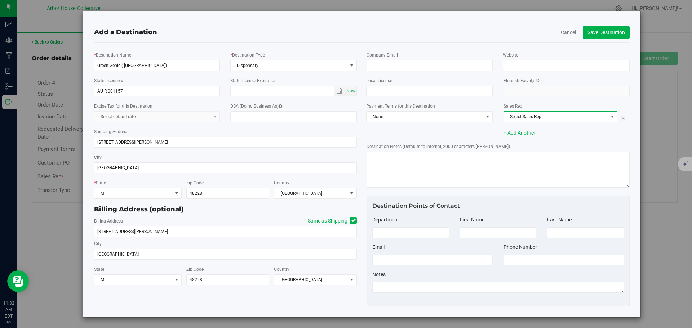
click at [568, 118] on span "Select Sales Rep" at bounding box center [556, 117] width 104 height 10
click at [524, 130] on li "[PERSON_NAME]" at bounding box center [556, 129] width 112 height 11
click at [590, 31] on button "Save Destination" at bounding box center [606, 32] width 47 height 12
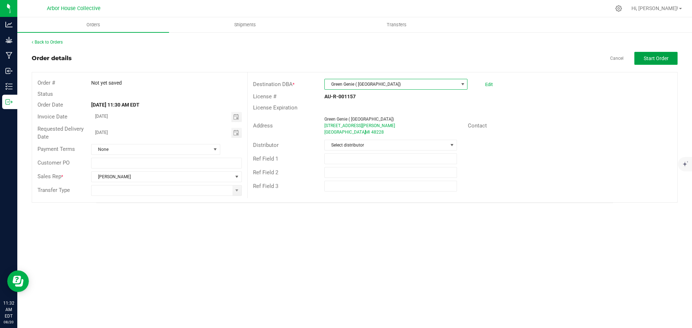
click at [640, 57] on button "Start Order" at bounding box center [655, 58] width 43 height 13
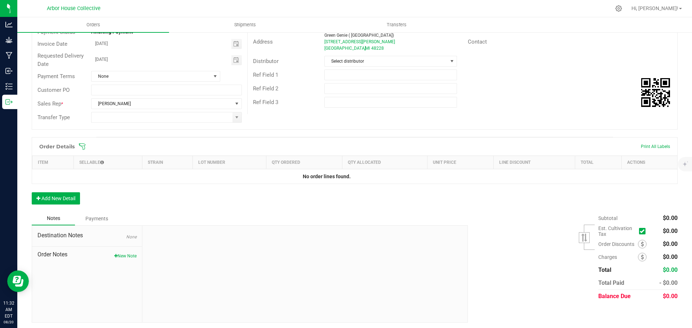
scroll to position [86, 0]
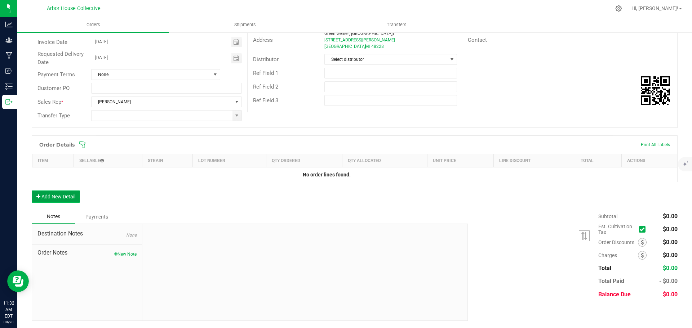
click at [60, 196] on button "Add New Detail" at bounding box center [56, 197] width 48 height 12
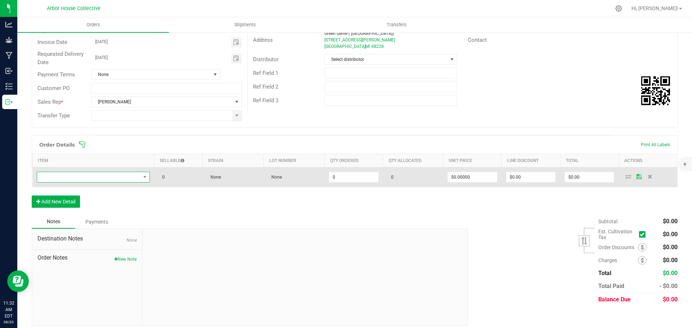
click at [68, 178] on span "NO DATA FOUND" at bounding box center [88, 177] width 103 height 10
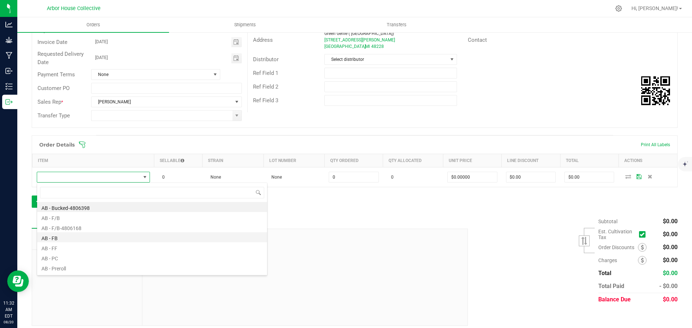
click at [60, 236] on li "AB - FB" at bounding box center [152, 237] width 230 height 10
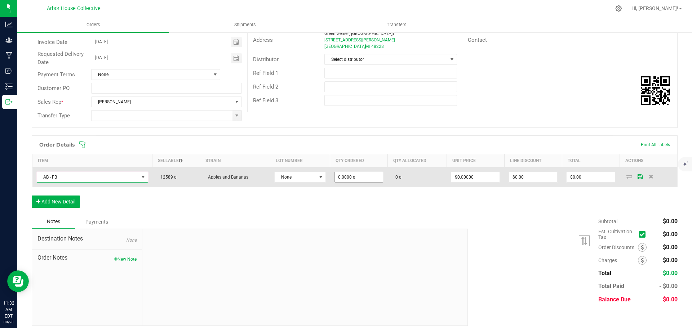
type input "0"
click at [358, 178] on input "0" at bounding box center [359, 177] width 48 height 10
type input "454.0000 g"
type input "0"
click at [580, 179] on input "0" at bounding box center [591, 177] width 48 height 10
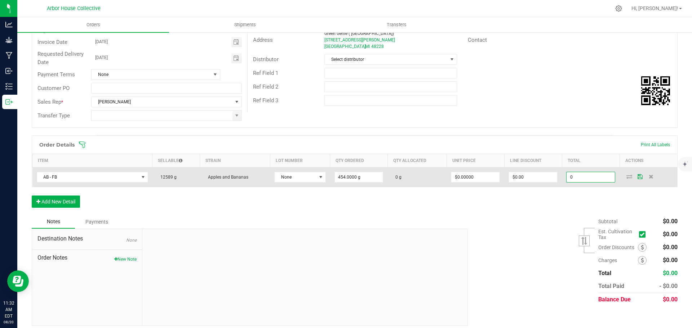
click at [580, 179] on input "0" at bounding box center [591, 177] width 48 height 10
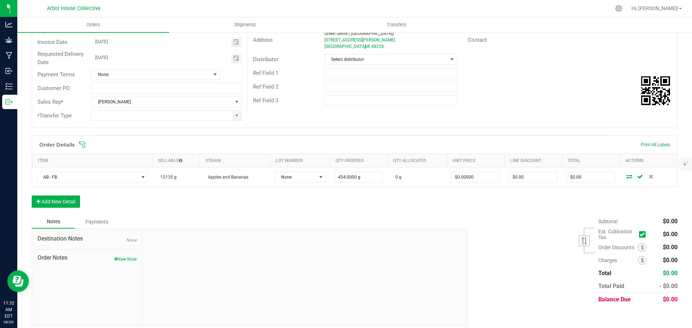
click at [513, 211] on div "Order Details Print All Labels Item Sellable Strain Lot Number Qty Ordered Qty …" at bounding box center [355, 176] width 646 height 80
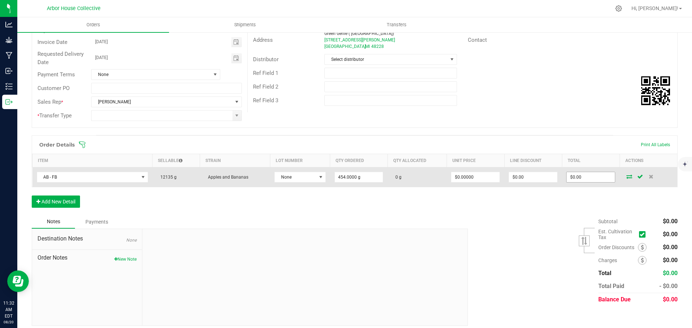
type input "0"
click at [578, 178] on input "0" at bounding box center [591, 177] width 48 height 10
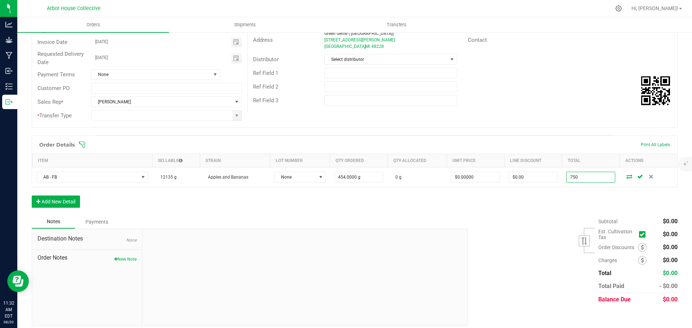
type input "750"
type input "$1.65198"
type input "$750.00"
click at [545, 196] on div "Order Details Print All Labels Item Sellable Strain Lot Number Qty Ordered Qty …" at bounding box center [355, 176] width 646 height 80
click at [63, 203] on button "Add New Detail" at bounding box center [56, 202] width 48 height 12
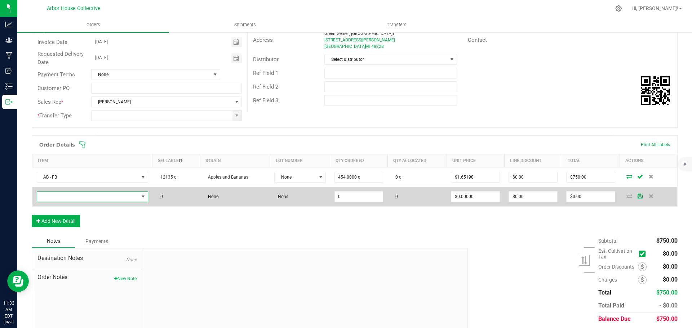
click at [66, 197] on span "NO DATA FOUND" at bounding box center [88, 197] width 102 height 10
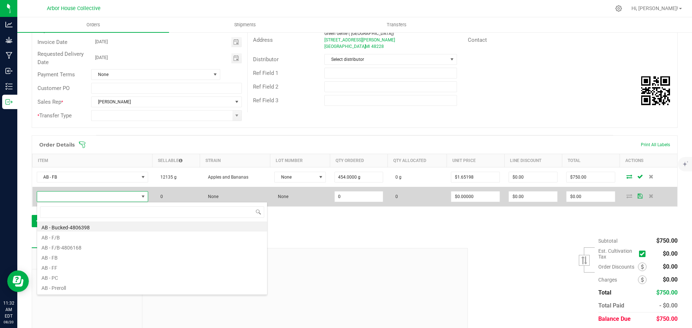
scroll to position [11, 110]
type input "GMO"
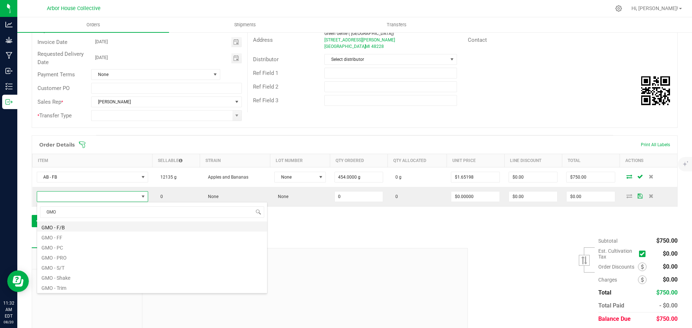
click at [68, 228] on li "GMO - F/B" at bounding box center [152, 227] width 230 height 10
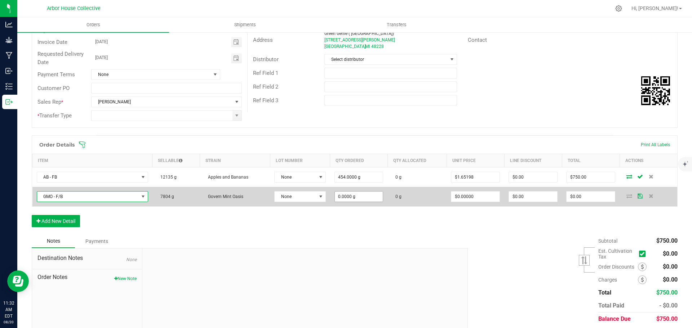
type input "0"
click at [362, 196] on input "0" at bounding box center [359, 197] width 48 height 10
type input "454.0000 g"
type input "0"
click at [582, 196] on input "0" at bounding box center [591, 197] width 48 height 10
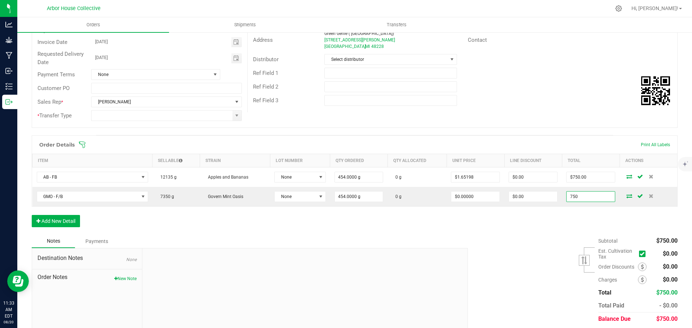
type input "750"
type input "$1.65198"
type input "$750.00"
click at [513, 228] on div "Order Details Print All Labels Item Sellable Strain Lot Number Qty Ordered Qty …" at bounding box center [355, 185] width 646 height 99
click at [68, 220] on button "Add New Detail" at bounding box center [56, 221] width 48 height 12
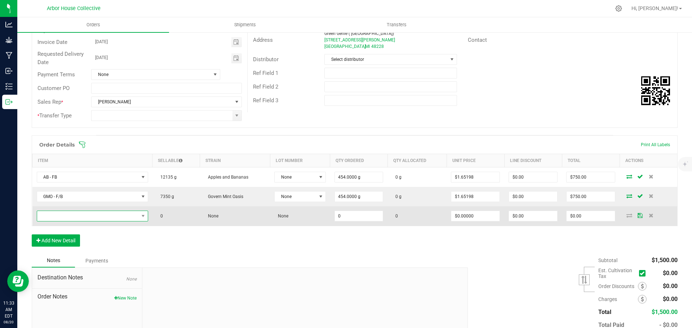
click at [74, 214] on span "NO DATA FOUND" at bounding box center [88, 216] width 102 height 10
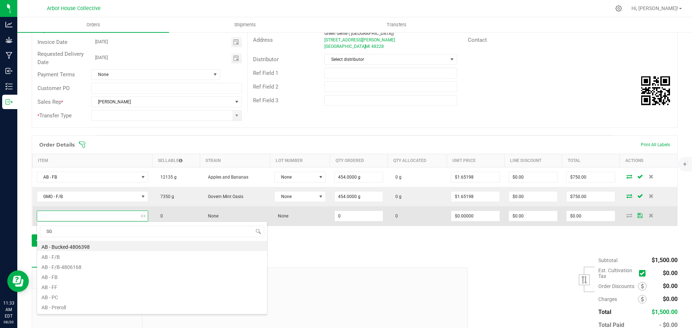
type input "SGC"
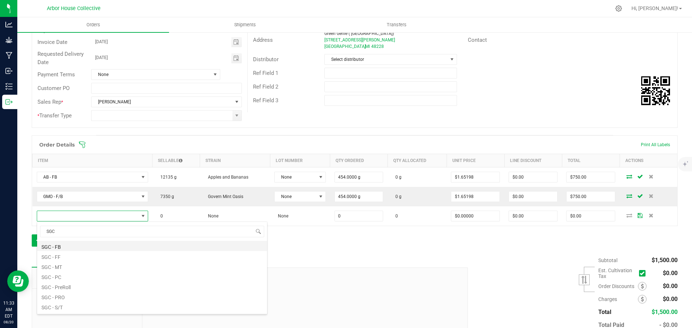
click at [63, 246] on li "SGC - FB" at bounding box center [152, 246] width 230 height 10
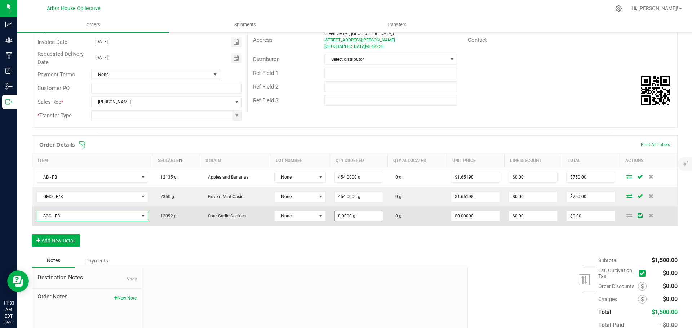
type input "0"
click at [359, 218] on input "0" at bounding box center [359, 216] width 48 height 10
type input "454.0000 g"
type input "0"
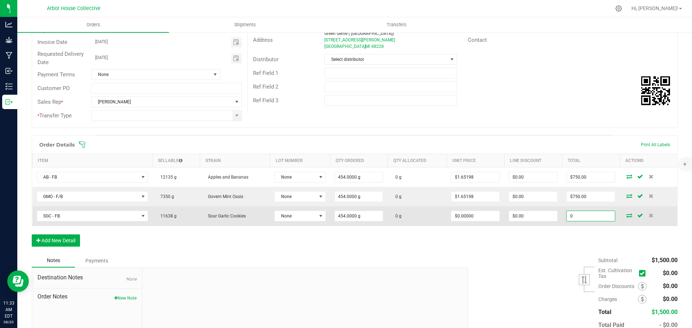
click at [584, 218] on input "0" at bounding box center [591, 216] width 48 height 10
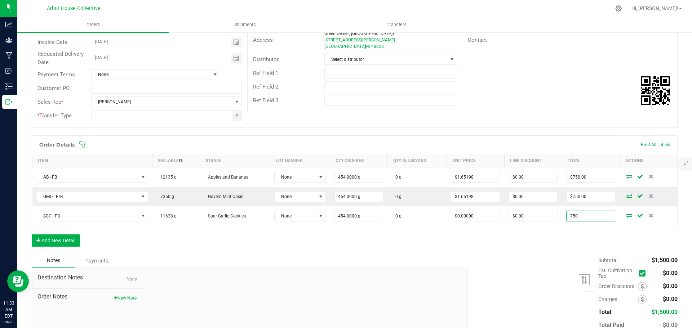
type input "750"
type input "$1.65198"
type input "$750.00"
click at [529, 249] on div "Order Details Print All Labels Item Sellable Strain Lot Number Qty Ordered Qty …" at bounding box center [355, 195] width 646 height 119
click at [56, 238] on button "Add New Detail" at bounding box center [56, 241] width 48 height 12
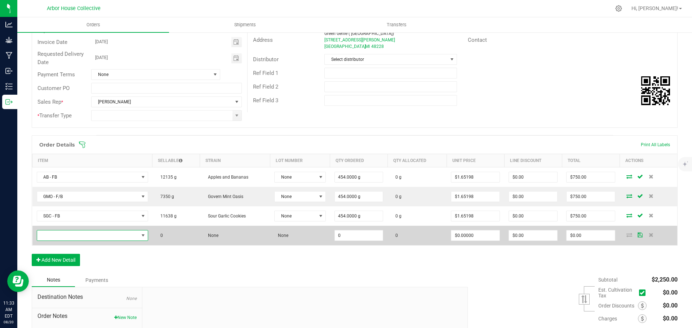
click at [68, 232] on span "NO DATA FOUND" at bounding box center [88, 236] width 102 height 10
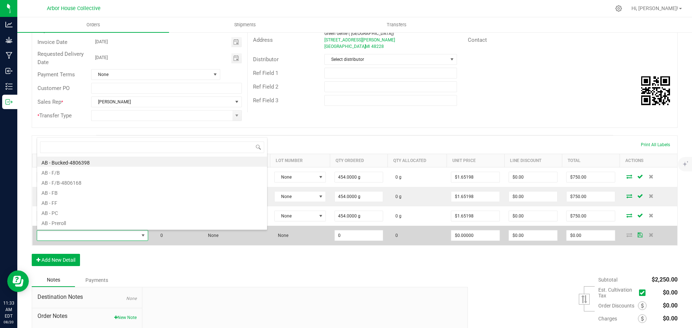
click at [67, 236] on span at bounding box center [88, 236] width 102 height 10
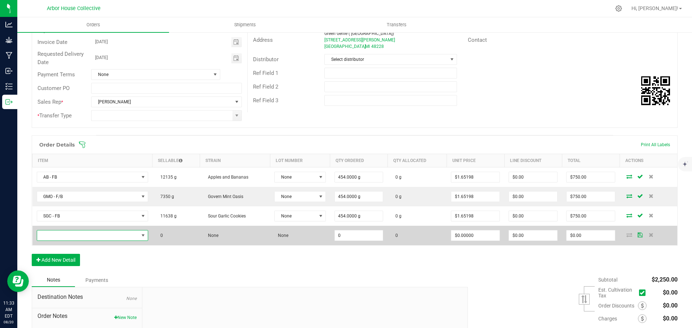
click at [66, 237] on span "NO DATA FOUND" at bounding box center [88, 236] width 102 height 10
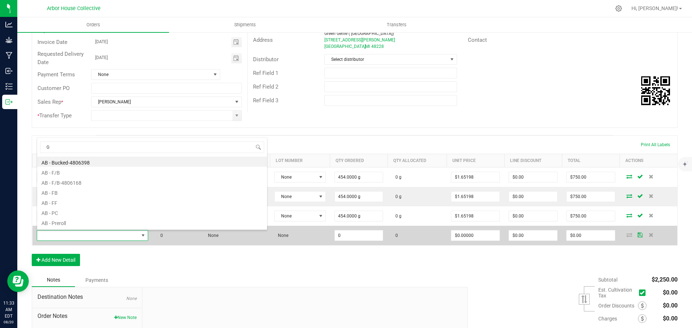
type input "GB"
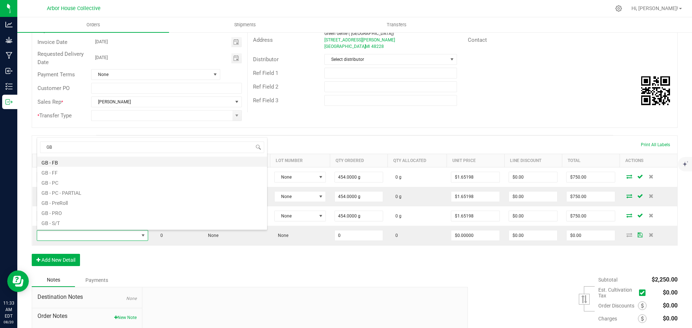
click at [61, 163] on li "GB - FB" at bounding box center [152, 162] width 230 height 10
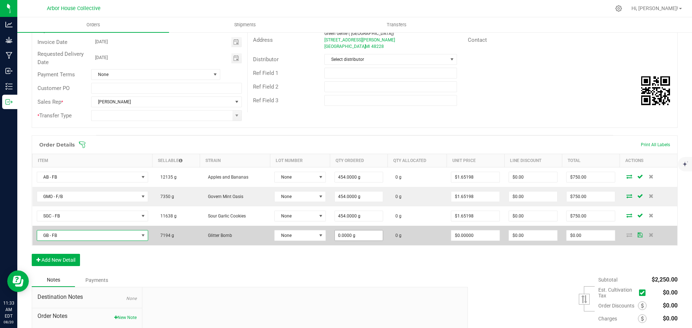
type input "0"
click at [364, 235] on input "0" at bounding box center [359, 236] width 48 height 10
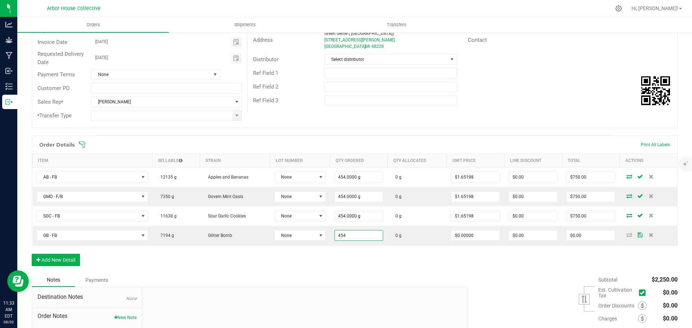
type input "454.0000 g"
click at [364, 267] on div "Order Details Print All Labels Item Sellable Strain Lot Number Qty Ordered Qty …" at bounding box center [355, 205] width 646 height 138
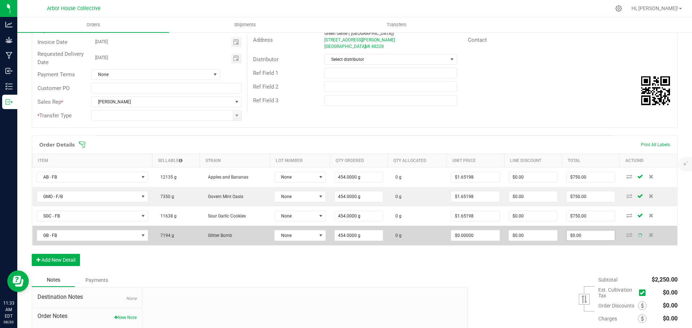
type input "0"
click at [586, 235] on input "0" at bounding box center [591, 236] width 48 height 10
click at [585, 235] on input "0" at bounding box center [591, 236] width 48 height 10
type input "0"
click at [584, 236] on input "0" at bounding box center [591, 236] width 48 height 10
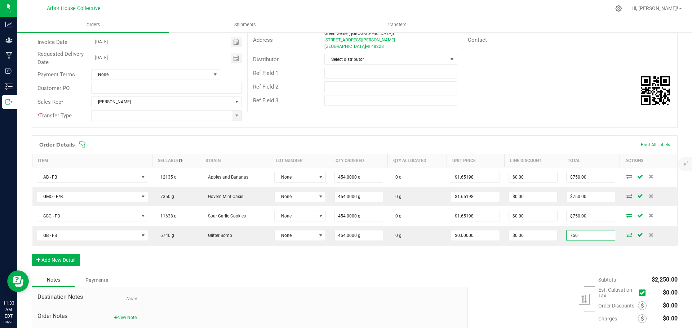
type input "750"
type input "$1.65198"
type input "$750.00"
drag, startPoint x: 553, startPoint y: 271, endPoint x: 537, endPoint y: 271, distance: 15.1
click at [552, 271] on div "Order Details Print All Labels Item Sellable Strain Lot Number Qty Ordered Qty …" at bounding box center [355, 205] width 646 height 138
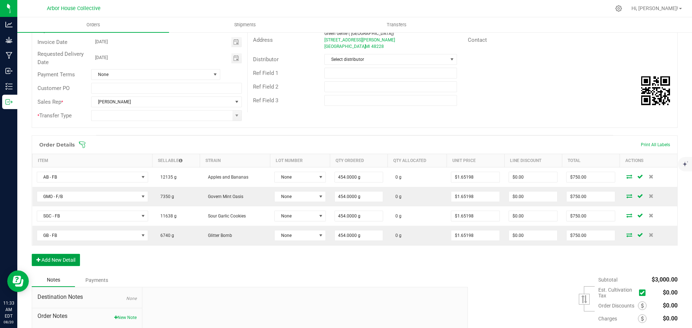
click at [61, 260] on button "Add New Detail" at bounding box center [56, 260] width 48 height 12
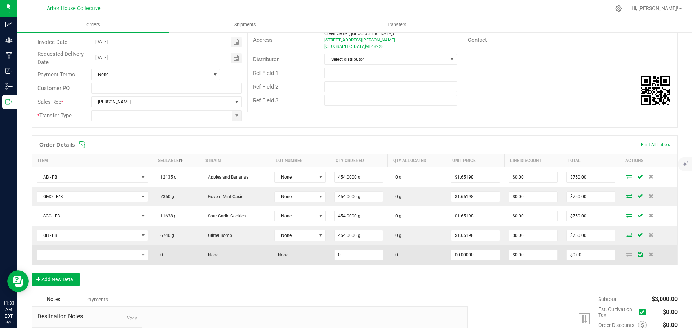
click at [79, 253] on span "NO DATA FOUND" at bounding box center [88, 255] width 102 height 10
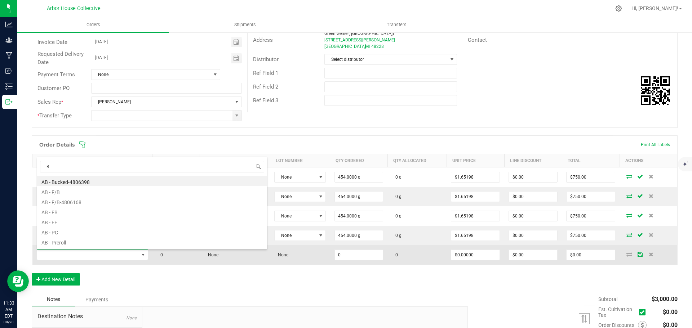
type input "BA"
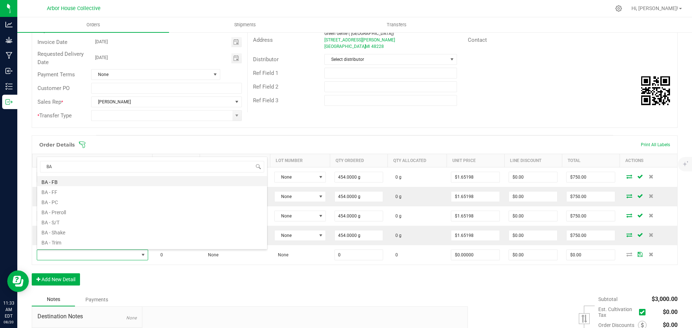
click at [60, 183] on li "BA - FB" at bounding box center [152, 181] width 230 height 10
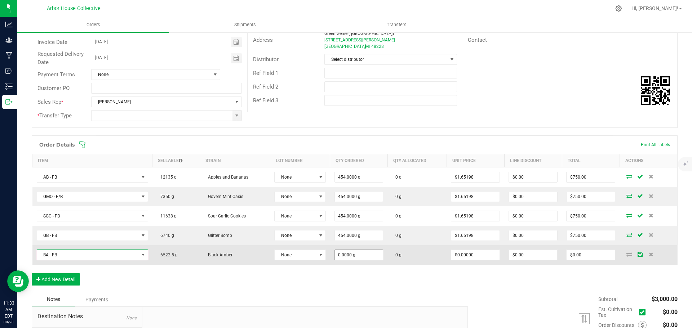
type input "0"
click at [360, 255] on input "0" at bounding box center [359, 255] width 48 height 10
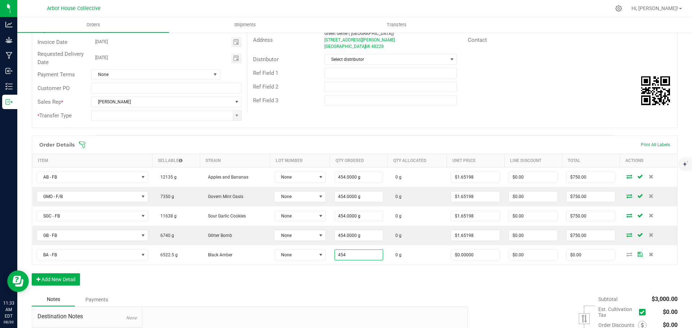
type input "454.0000 g"
click at [367, 289] on div "Order Details Print All Labels Item Sellable Strain Lot Number Qty Ordered Qty …" at bounding box center [355, 215] width 646 height 158
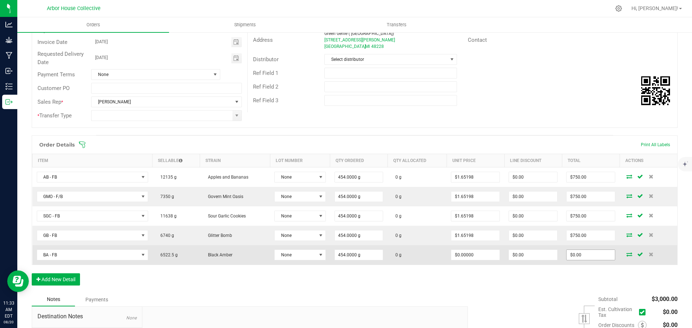
type input "0"
click at [582, 256] on input "0" at bounding box center [591, 255] width 48 height 10
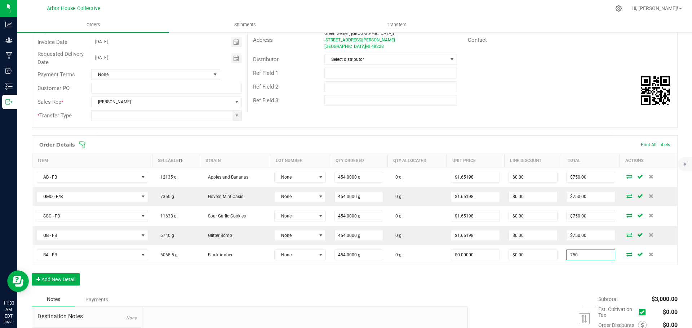
type input "750"
type input "$1.65198"
type input "$750.00"
click at [523, 291] on div "Order Details Print All Labels Item Sellable Strain Lot Number Qty Ordered Qty …" at bounding box center [355, 215] width 646 height 158
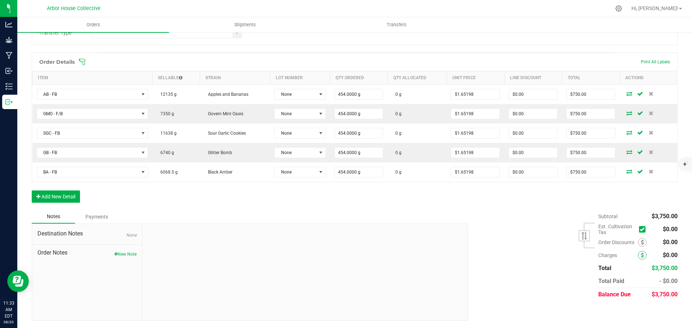
click at [641, 254] on icon at bounding box center [642, 255] width 3 height 5
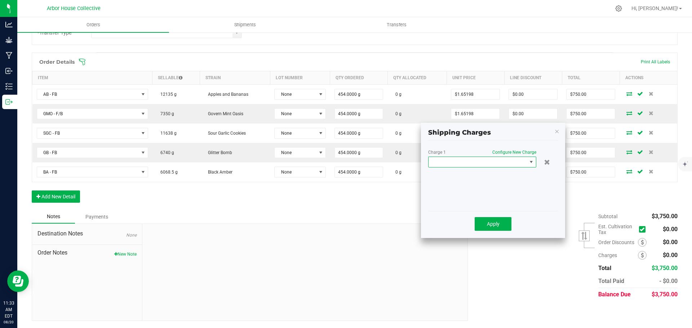
click at [513, 163] on span at bounding box center [478, 162] width 98 height 10
click at [475, 207] on li "Shipping Fee ($150.00)" at bounding box center [482, 205] width 107 height 12
drag, startPoint x: 492, startPoint y: 223, endPoint x: 485, endPoint y: 217, distance: 9.2
click at [492, 223] on span "Apply" at bounding box center [493, 224] width 13 height 6
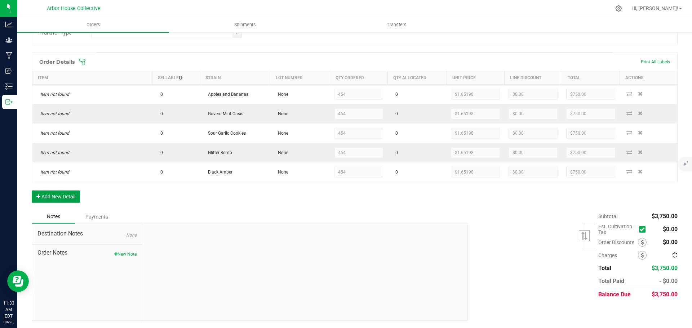
click at [62, 196] on button "Add New Detail" at bounding box center [56, 197] width 48 height 12
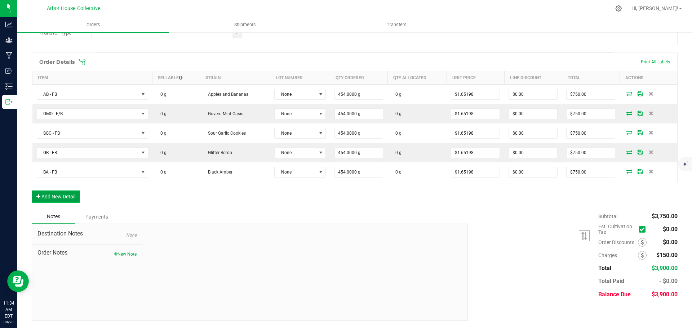
click at [71, 194] on button "Add New Detail" at bounding box center [56, 197] width 48 height 12
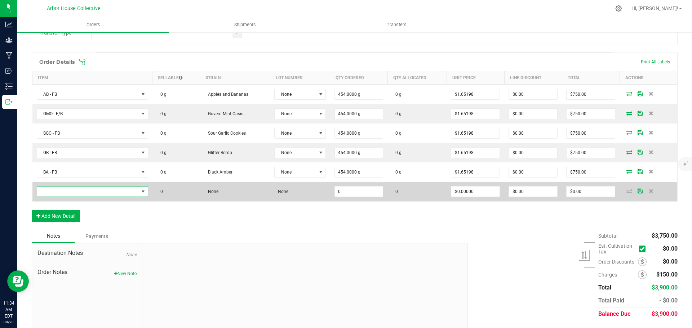
click at [81, 189] on span "NO DATA FOUND" at bounding box center [88, 192] width 102 height 10
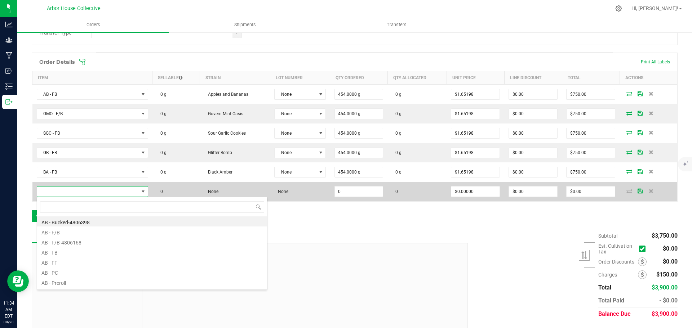
scroll to position [11, 110]
type input "PRe"
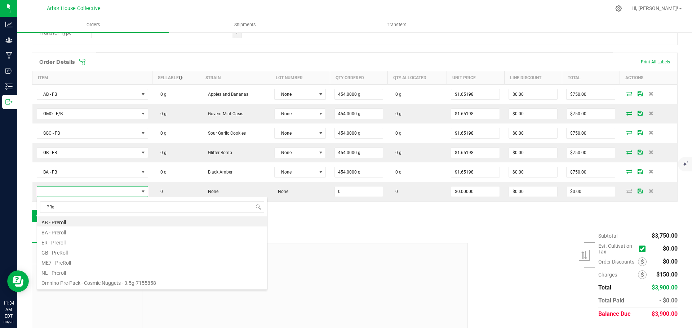
click at [61, 241] on li "ER - Preroll" at bounding box center [152, 242] width 230 height 10
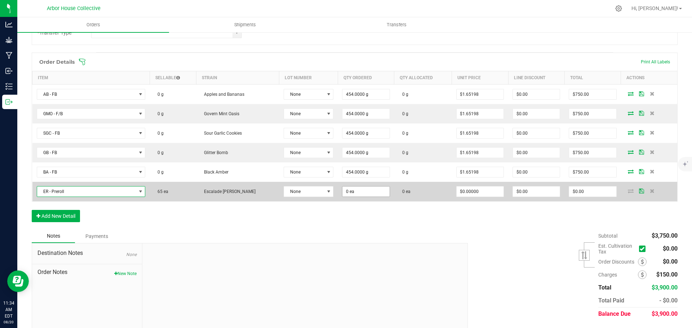
type input "0"
click at [349, 192] on input "0" at bounding box center [365, 192] width 47 height 10
type input "5 ea"
type input "0"
click at [589, 192] on input "0" at bounding box center [592, 192] width 47 height 10
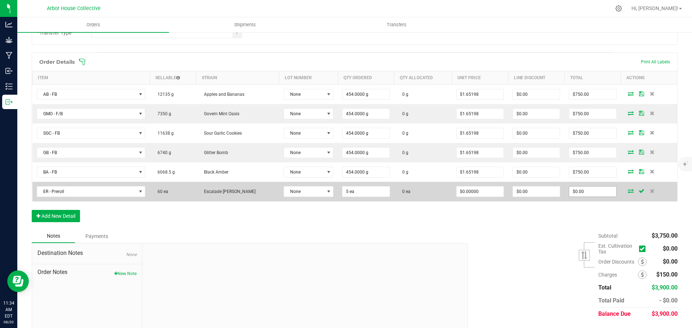
type input "0"
click at [579, 190] on input "0" at bounding box center [592, 192] width 47 height 10
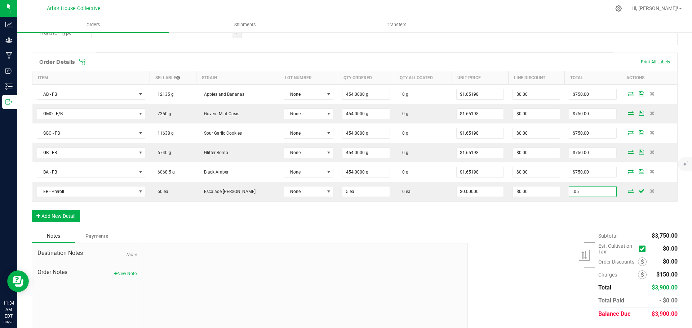
type input ".05"
type input "$0.01000"
type input "$0.05"
click at [522, 229] on div "Order details Export PDF Done Editing Order # 00000085 Status Created Order Dat…" at bounding box center [355, 111] width 646 height 457
click at [167, 218] on div "Order Details Print All Labels Item Sellable Strain Lot Number Qty Ordered Qty …" at bounding box center [355, 141] width 646 height 177
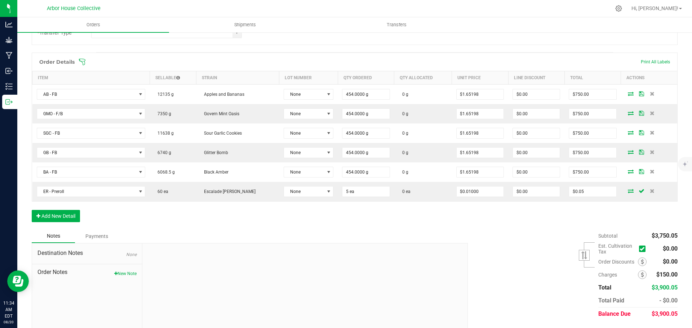
click at [527, 263] on div "Subtotal $3,750.05 Est. Cultivation Tax" at bounding box center [569, 275] width 215 height 91
click at [68, 212] on button "Add New Detail" at bounding box center [56, 216] width 48 height 12
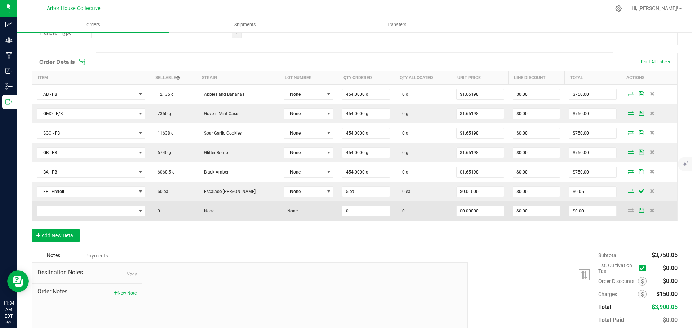
click at [79, 209] on span "NO DATA FOUND" at bounding box center [86, 211] width 99 height 10
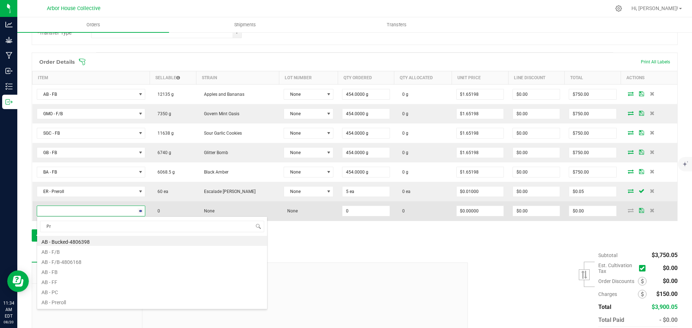
type input "Pre"
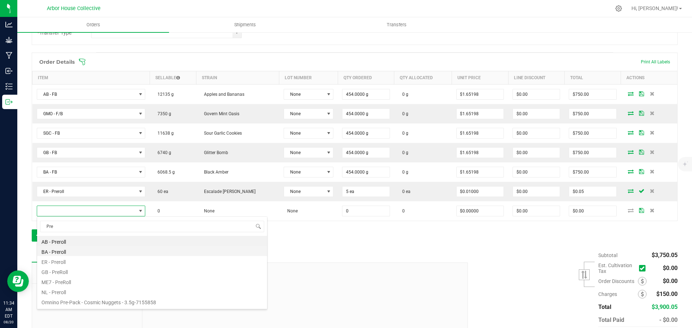
click at [65, 251] on li "BA - Preroll" at bounding box center [152, 251] width 230 height 10
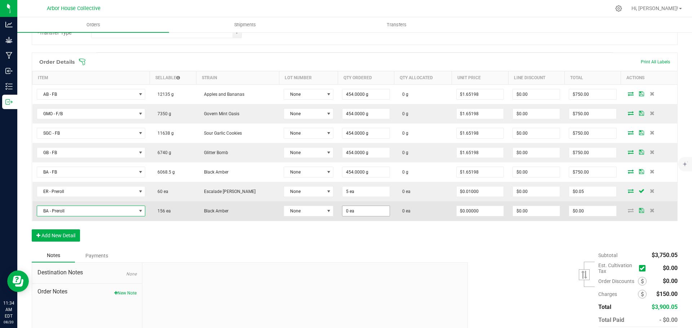
type input "0"
click at [352, 213] on input "0" at bounding box center [365, 211] width 47 height 10
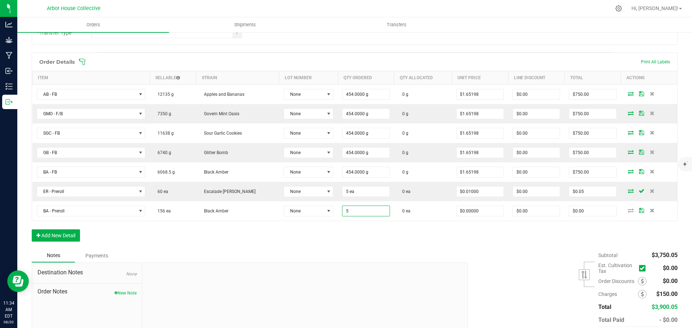
type input "5 ea"
click at [359, 242] on div "Order Details Print All Labels Item Sellable Strain Lot Number Qty Ordered Qty …" at bounding box center [355, 151] width 646 height 196
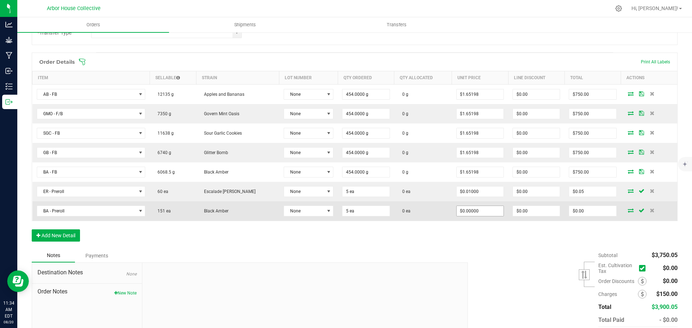
type input "0"
click at [464, 207] on input "0" at bounding box center [480, 211] width 47 height 10
type input "."
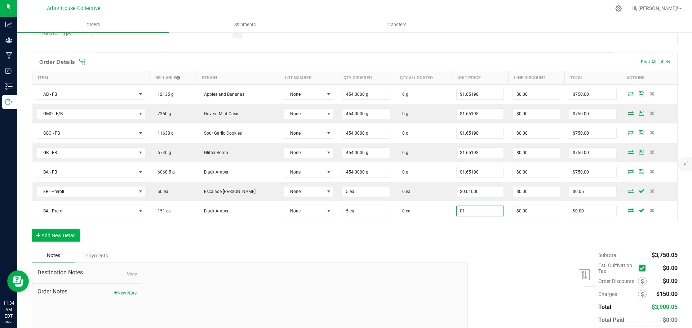
type input "$1.00000"
type input "$5.00"
click at [470, 250] on div "Subtotal $3,750.05 Est. Cultivation Tax" at bounding box center [569, 294] width 215 height 91
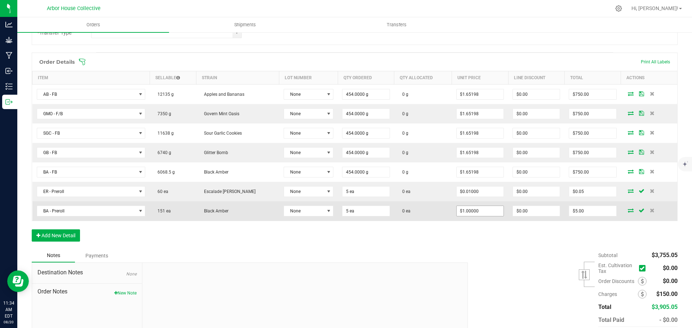
type input "1"
type input "0"
click at [585, 213] on input "0" at bounding box center [592, 211] width 47 height 10
type input "0"
click at [580, 213] on input "0" at bounding box center [592, 211] width 47 height 10
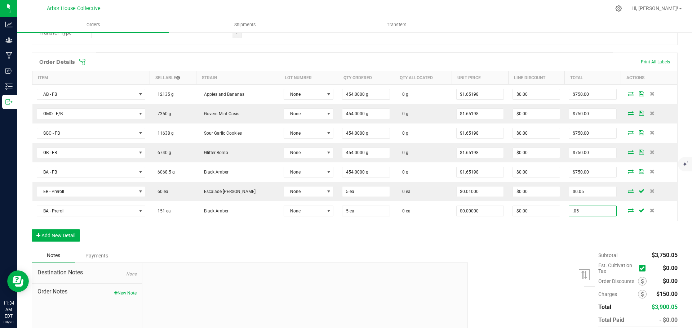
type input ".05"
type input "$0.01000"
type input "$0.05"
click at [477, 243] on div "Order Details Print All Labels Item Sellable Strain Lot Number Qty Ordered Qty …" at bounding box center [355, 151] width 646 height 196
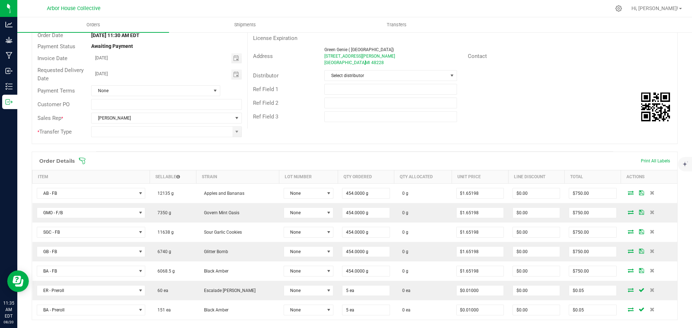
scroll to position [0, 0]
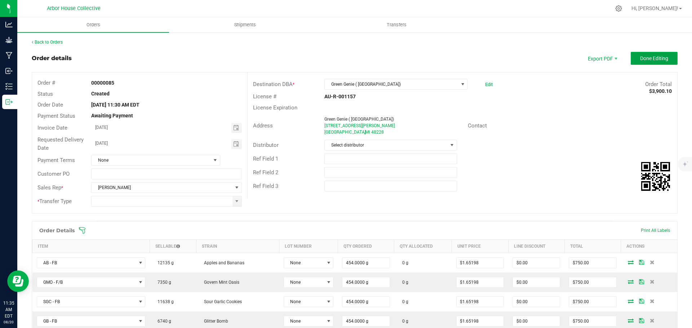
click at [640, 59] on span "Done Editing" at bounding box center [654, 59] width 28 height 6
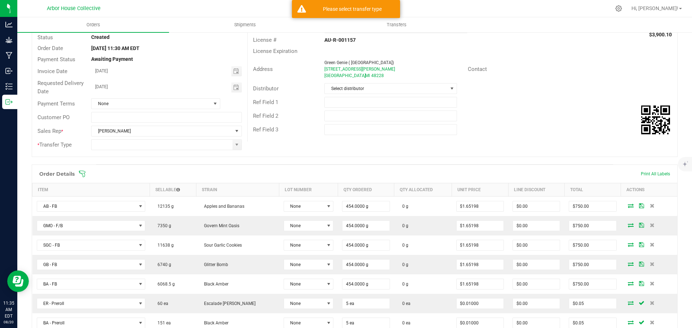
scroll to position [108, 0]
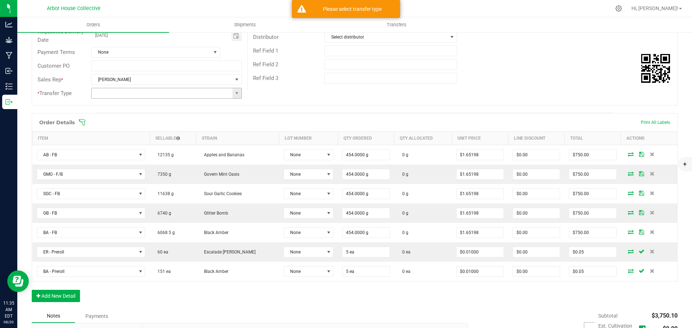
click at [226, 93] on input at bounding box center [162, 93] width 141 height 10
click at [234, 96] on span at bounding box center [237, 93] width 6 height 6
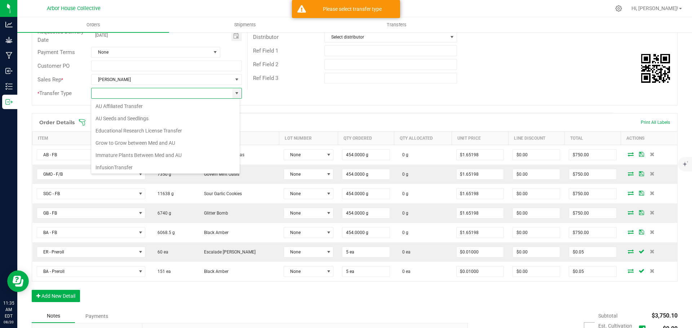
scroll to position [75, 0]
click at [138, 153] on li "Wholesale Transfer" at bounding box center [165, 154] width 149 height 12
type input "Wholesale Transfer"
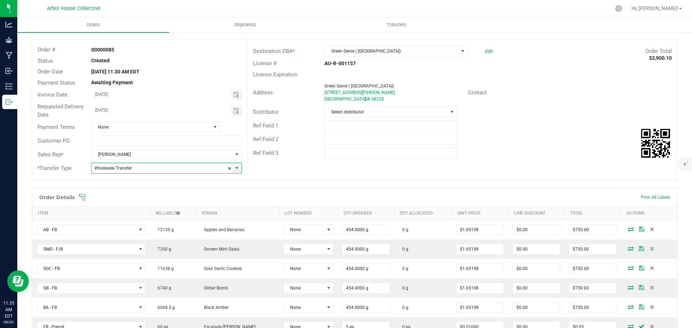
scroll to position [0, 0]
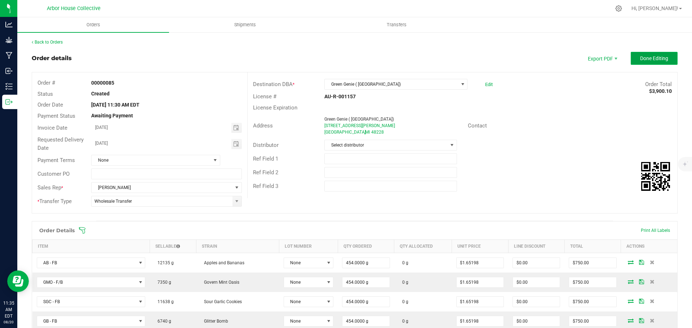
click at [633, 60] on button "Done Editing" at bounding box center [654, 58] width 47 height 13
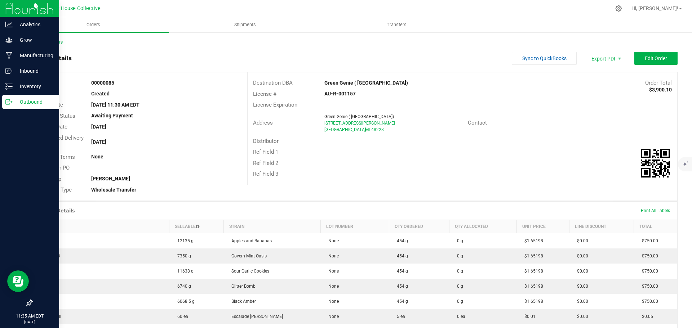
click at [13, 100] on p "Outbound" at bounding box center [34, 102] width 43 height 9
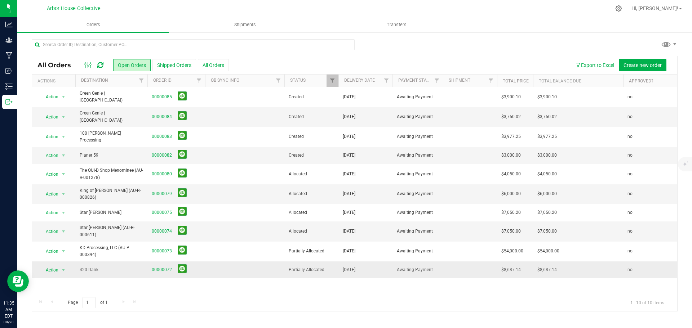
click at [159, 267] on link "00000072" at bounding box center [162, 270] width 20 height 7
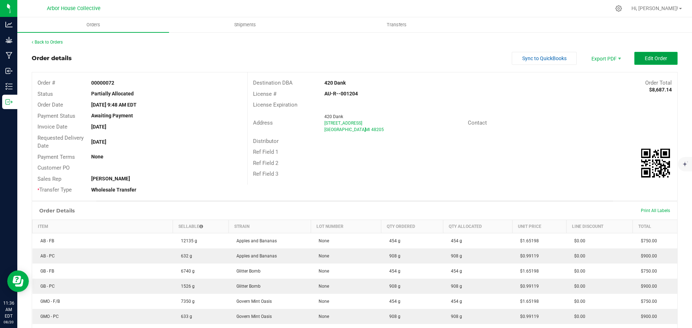
click at [645, 59] on span "Edit Order" at bounding box center [656, 59] width 22 height 6
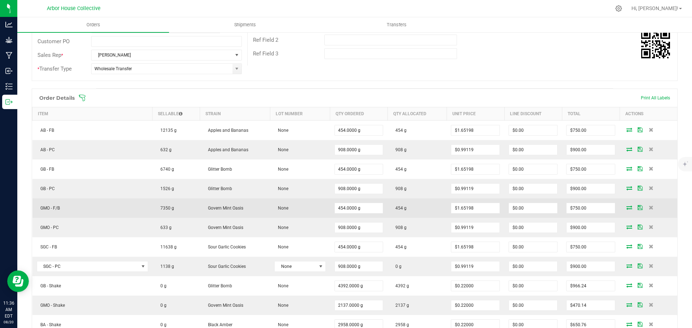
scroll to position [285, 0]
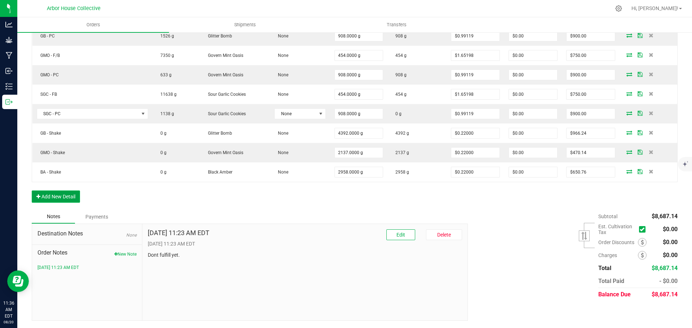
click at [54, 196] on button "Add New Detail" at bounding box center [56, 197] width 48 height 12
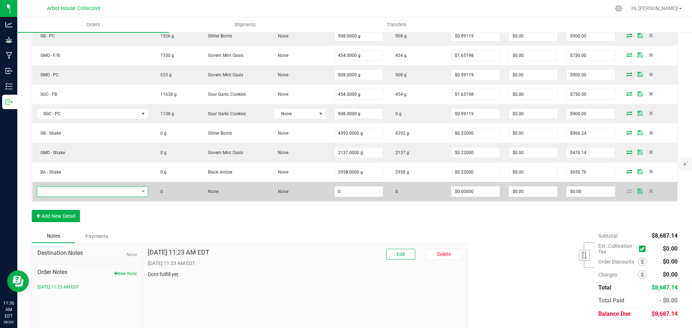
click at [64, 192] on span "NO DATA FOUND" at bounding box center [88, 192] width 102 height 10
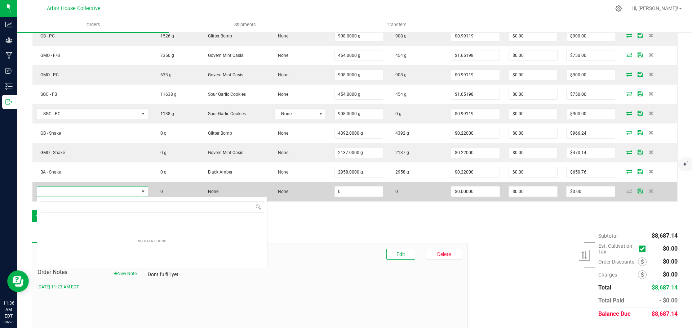
scroll to position [36035, 35935]
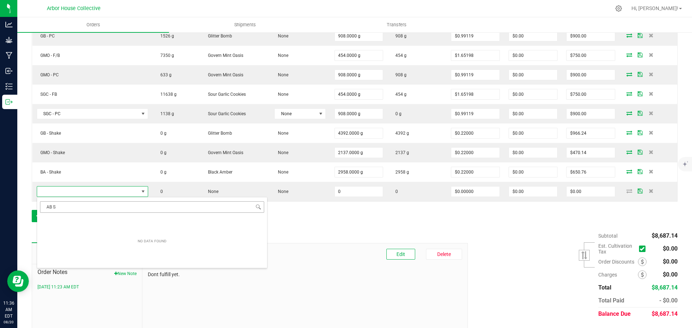
type input "AB"
click at [63, 263] on li "AB - Shake" at bounding box center [152, 263] width 230 height 10
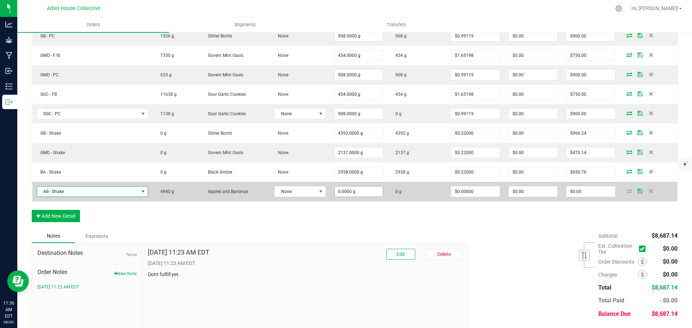
type input "0"
click at [362, 192] on input "0" at bounding box center [359, 192] width 48 height 10
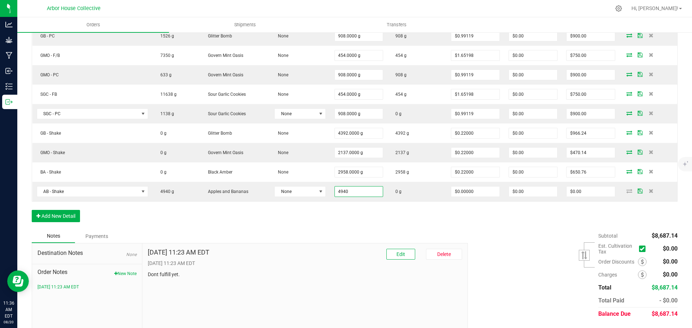
type input "4940.0000 g"
click at [330, 217] on div "Order Details Print All Labels Item Sellable Strain Lot Number Qty Ordered Qty …" at bounding box center [355, 83] width 646 height 294
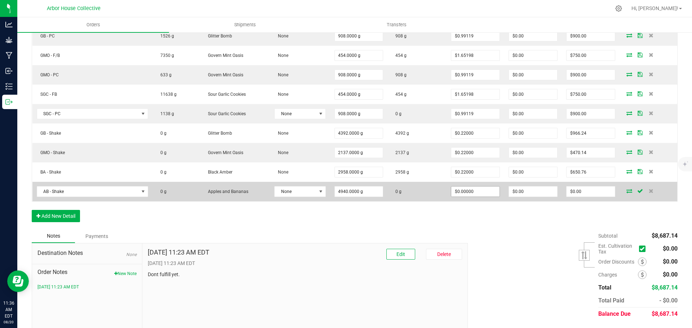
type input "0"
click at [473, 190] on input "0" at bounding box center [475, 192] width 48 height 10
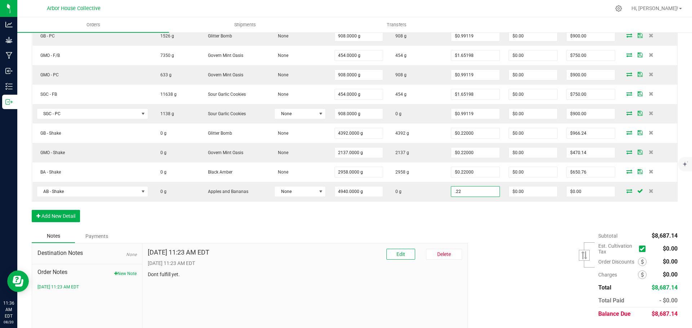
type input "$0.22000"
type input "$1,086.80"
click at [485, 221] on div "Order Details Print All Labels Item Sellable Strain Lot Number Qty Ordered Qty …" at bounding box center [355, 83] width 646 height 294
click at [57, 214] on button "Add New Detail" at bounding box center [56, 216] width 48 height 12
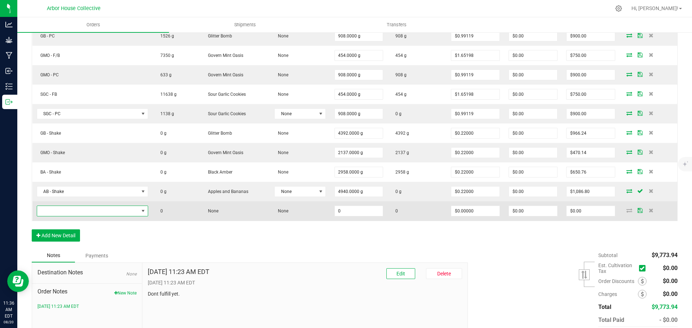
click at [75, 209] on span "NO DATA FOUND" at bounding box center [88, 211] width 102 height 10
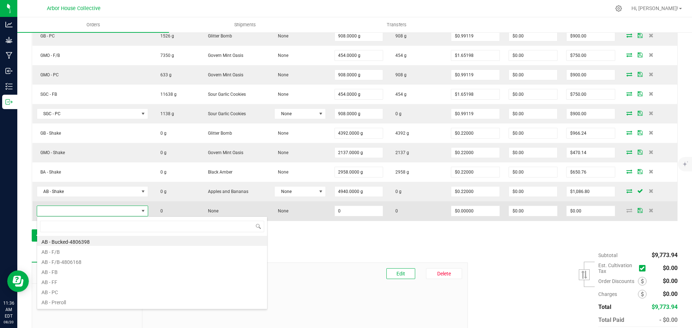
scroll to position [11, 110]
click at [649, 212] on icon at bounding box center [651, 210] width 5 height 4
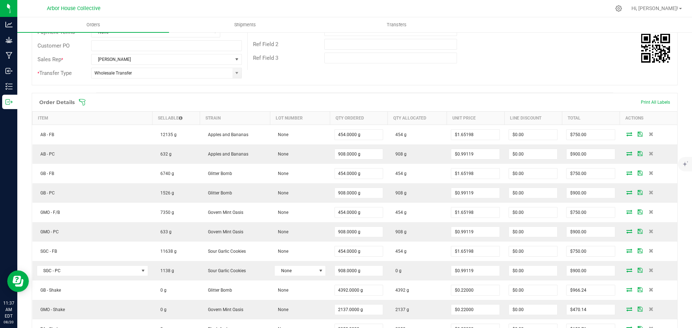
scroll to position [0, 0]
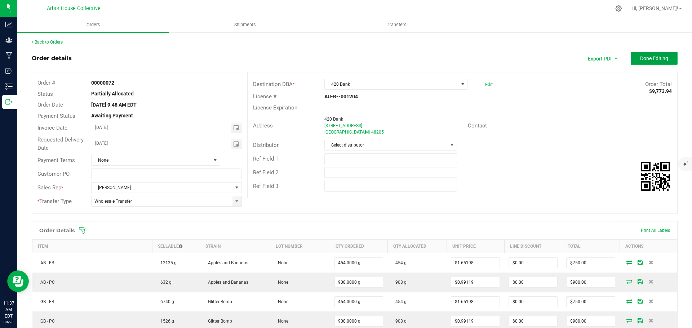
click at [642, 57] on span "Done Editing" at bounding box center [654, 59] width 28 height 6
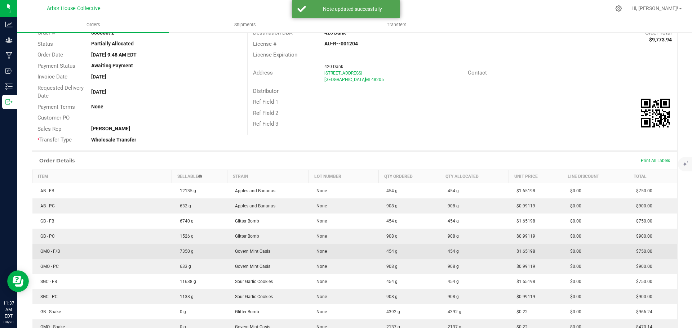
scroll to position [213, 0]
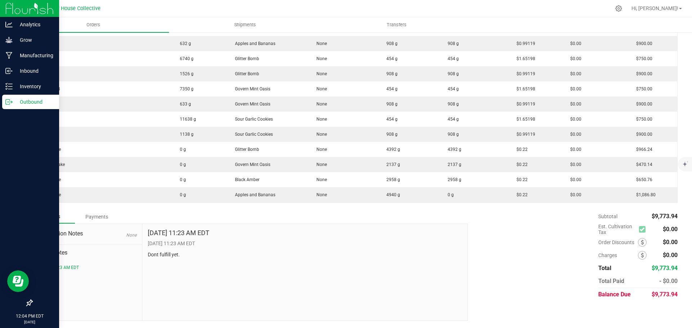
click at [25, 103] on p "Outbound" at bounding box center [34, 102] width 43 height 9
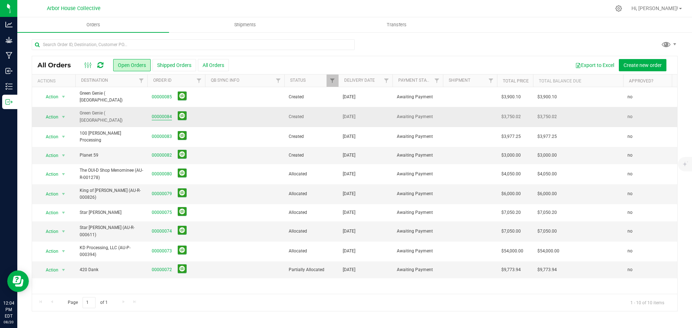
click at [164, 114] on link "00000084" at bounding box center [162, 117] width 20 height 7
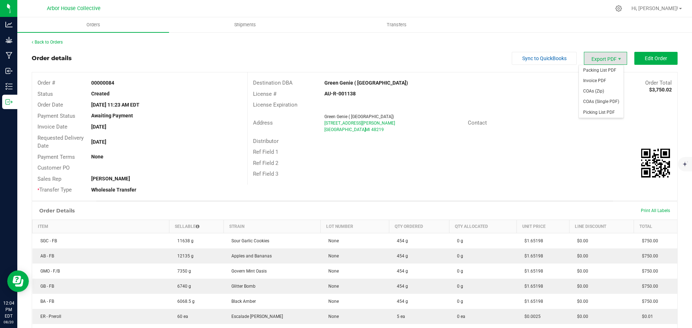
click at [600, 59] on span "Export PDF" at bounding box center [605, 58] width 43 height 13
click at [602, 82] on span "Invoice PDF" at bounding box center [601, 81] width 45 height 10
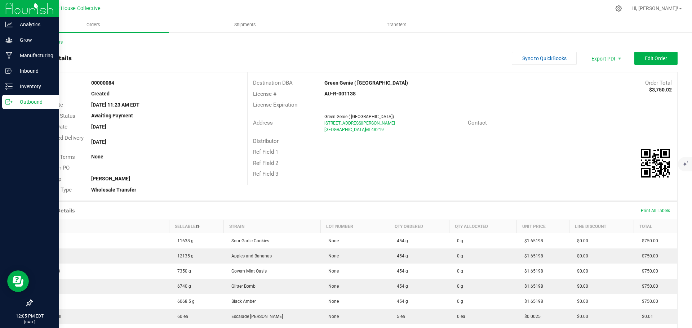
click at [31, 103] on p "Outbound" at bounding box center [34, 102] width 43 height 9
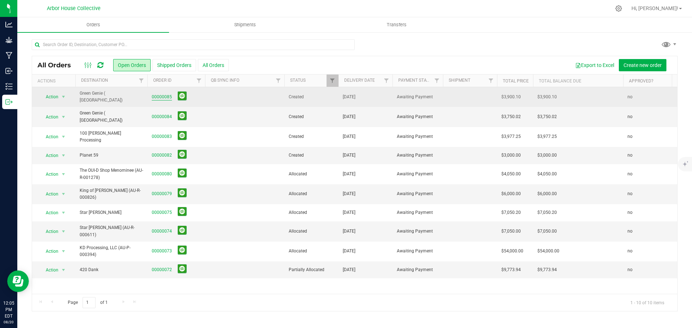
click at [164, 96] on link "00000085" at bounding box center [162, 97] width 20 height 7
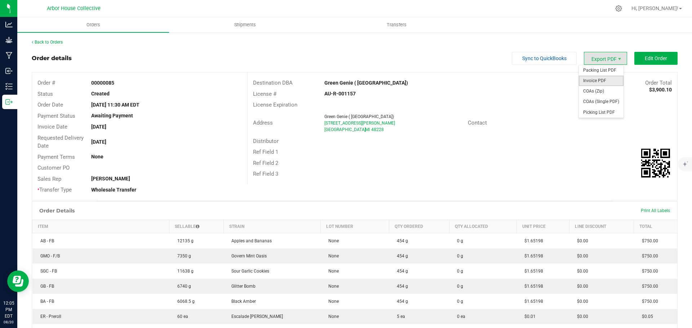
click at [602, 80] on span "Invoice PDF" at bounding box center [601, 81] width 45 height 10
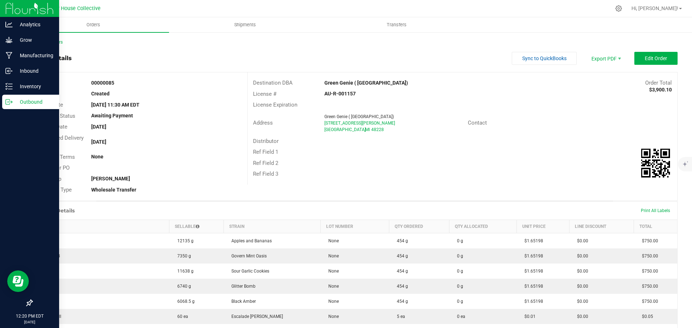
click at [15, 103] on p "Outbound" at bounding box center [34, 102] width 43 height 9
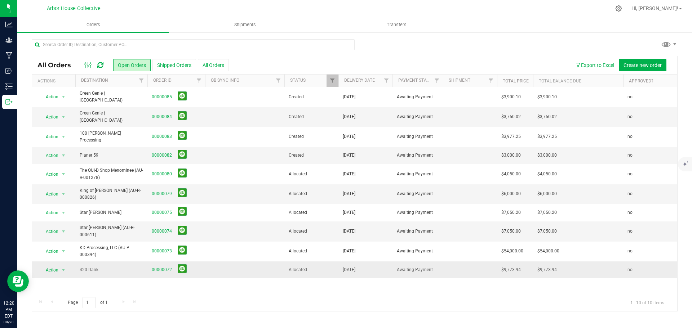
click at [161, 267] on link "00000072" at bounding box center [162, 270] width 20 height 7
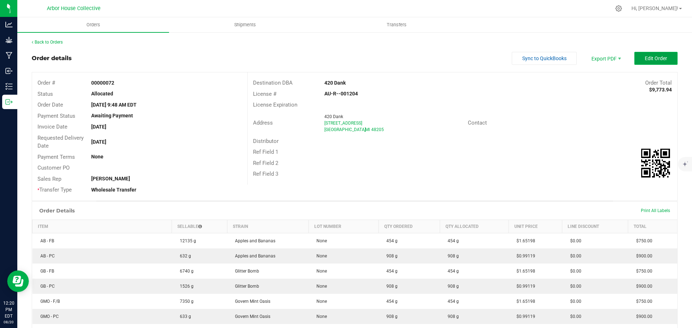
click at [646, 60] on span "Edit Order" at bounding box center [656, 59] width 22 height 6
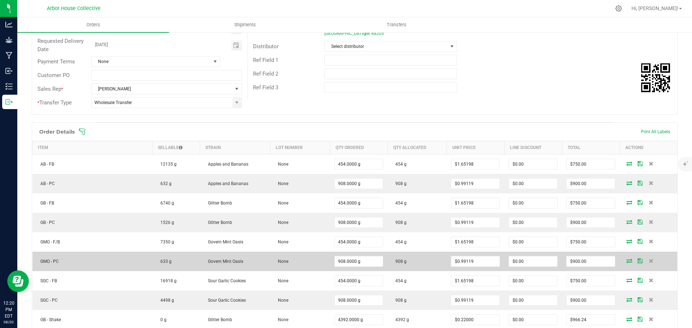
scroll to position [216, 0]
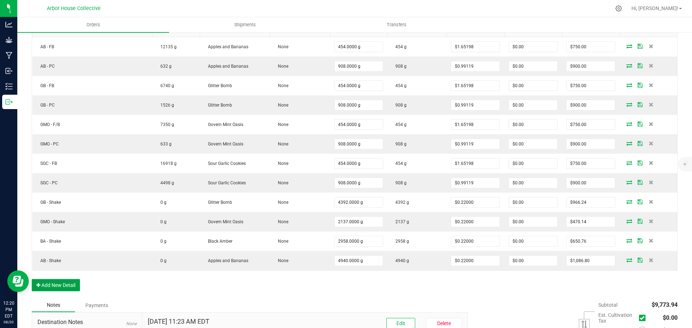
click at [71, 285] on button "Add New Detail" at bounding box center [56, 285] width 48 height 12
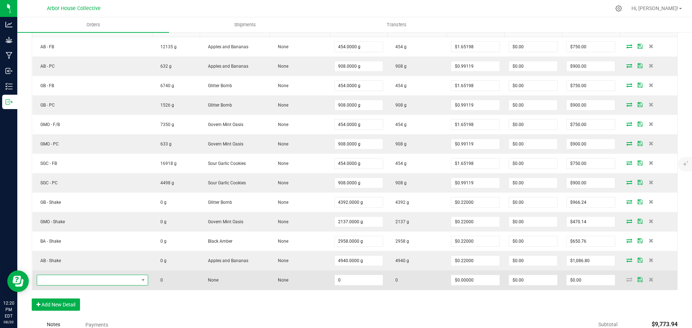
click at [85, 278] on span "NO DATA FOUND" at bounding box center [88, 280] width 102 height 10
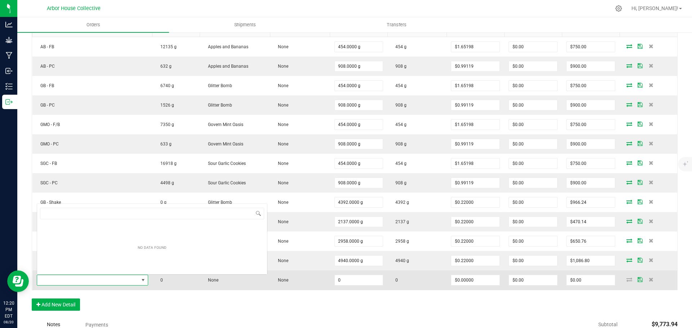
scroll to position [11, 110]
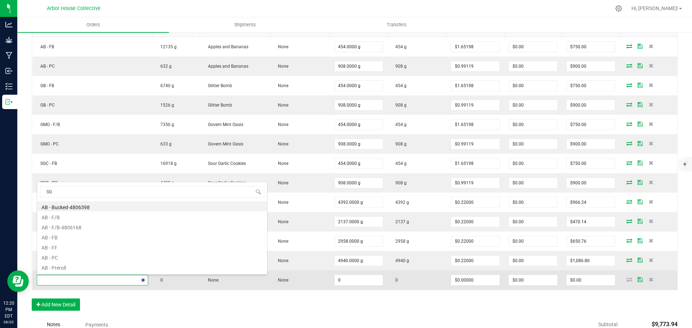
type input "SGC"
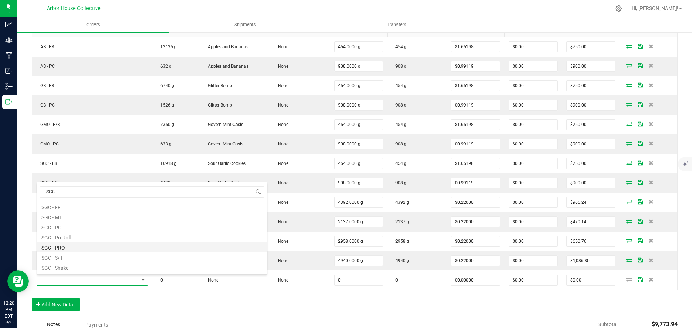
scroll to position [19, 0]
click at [70, 260] on li "SGC - Shake" at bounding box center [152, 258] width 230 height 10
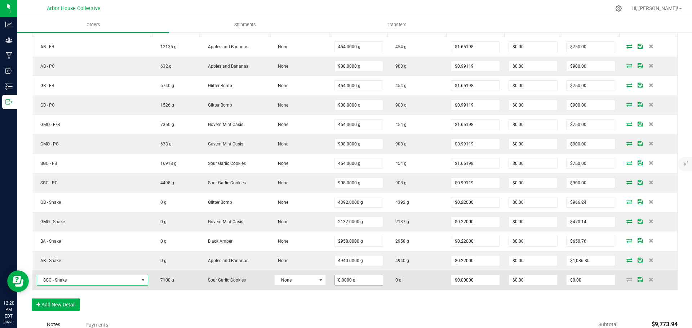
type input "0"
click at [357, 282] on input "0" at bounding box center [359, 280] width 48 height 10
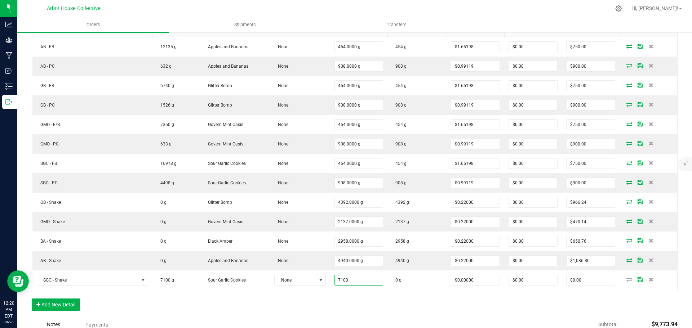
type input "7100.0000 g"
click at [364, 306] on div "Order Details Print All Labels Item Sellable Strain Lot Number Qty Ordered Qty …" at bounding box center [355, 161] width 646 height 313
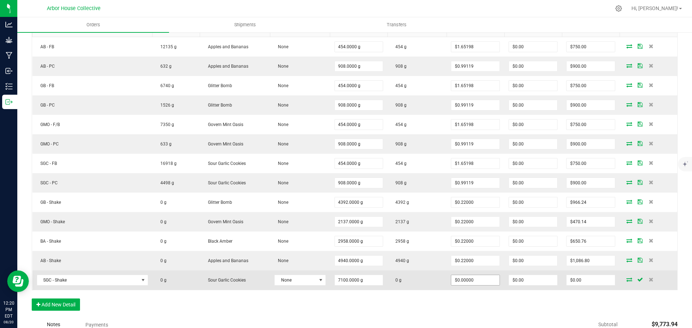
type input "0"
click at [475, 282] on input "0" at bounding box center [475, 280] width 48 height 10
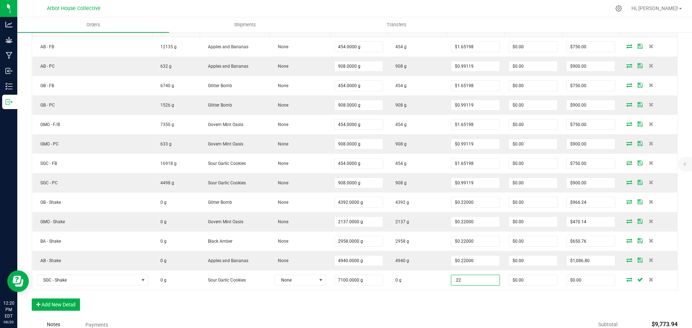
type input "$0.22000"
type input "$1,562.00"
click at [460, 304] on div "Order Details Print All Labels Item Sellable Strain Lot Number Qty Ordered Qty …" at bounding box center [355, 161] width 646 height 313
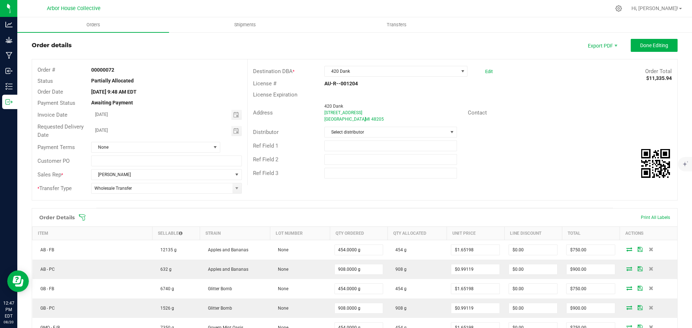
scroll to position [0, 0]
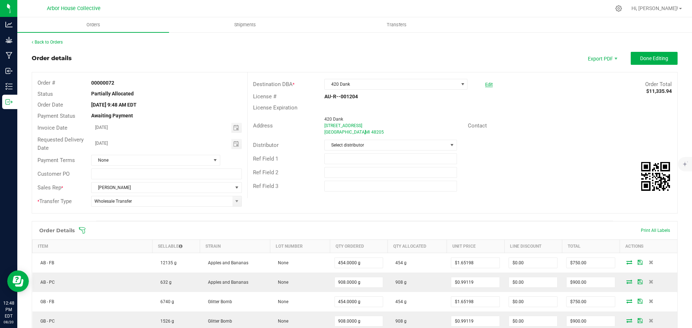
click at [486, 85] on link "Edit" at bounding box center [489, 84] width 8 height 5
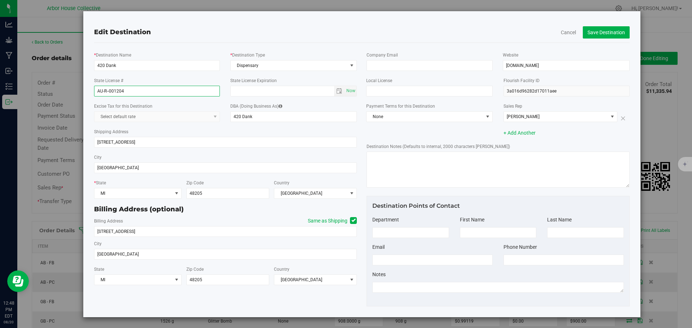
click at [106, 89] on input "AU-R--001204" at bounding box center [157, 91] width 126 height 11
click at [108, 93] on input "AU-R--001204" at bounding box center [157, 91] width 126 height 11
type input "AU-R-001204"
click at [592, 32] on button "Save Destination" at bounding box center [606, 32] width 47 height 12
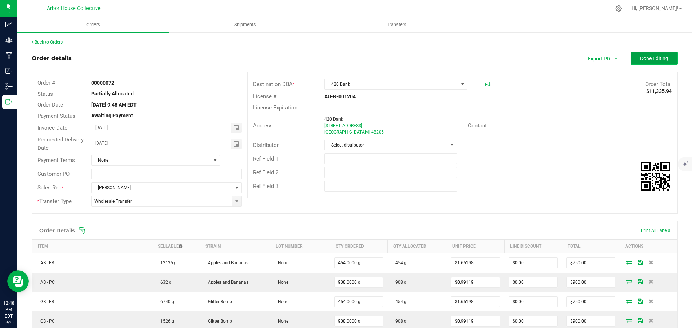
click at [647, 61] on span "Done Editing" at bounding box center [654, 59] width 28 height 6
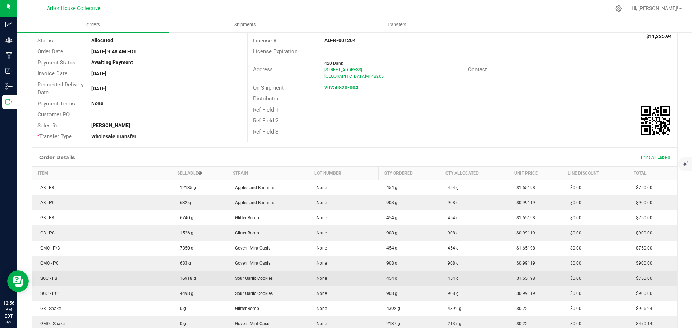
scroll to position [120, 0]
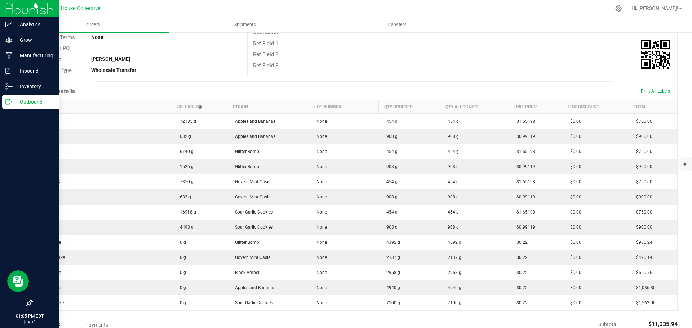
click at [31, 103] on p "Outbound" at bounding box center [34, 102] width 43 height 9
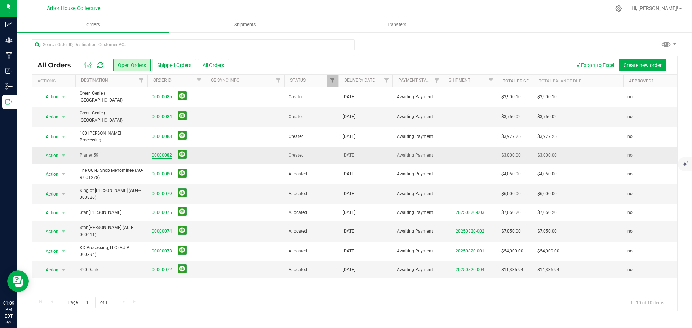
click at [163, 152] on link "00000082" at bounding box center [162, 155] width 20 height 7
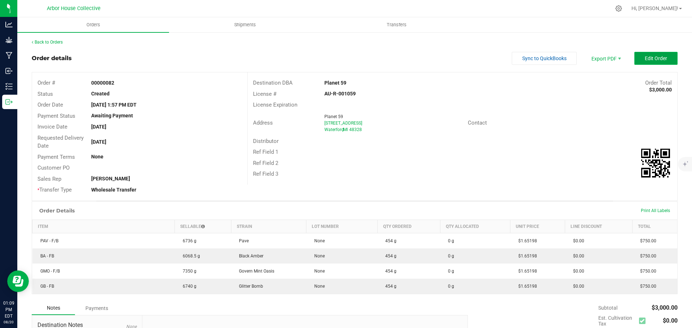
click at [645, 59] on span "Edit Order" at bounding box center [656, 59] width 22 height 6
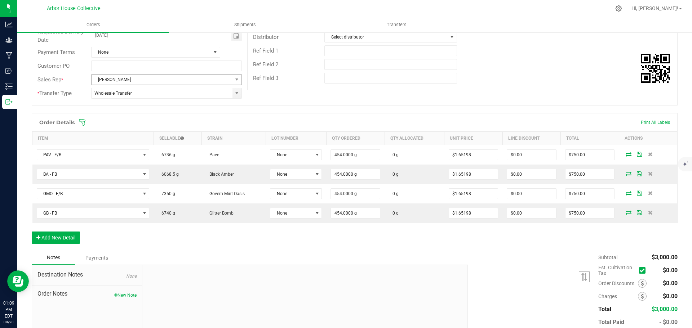
scroll to position [72, 0]
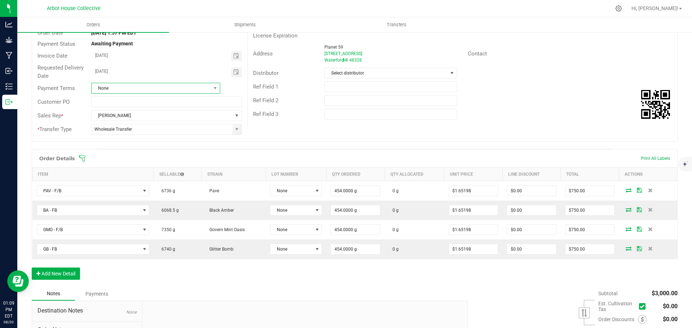
click at [145, 86] on span "None" at bounding box center [151, 88] width 119 height 10
click at [128, 131] on li "ACH" at bounding box center [154, 131] width 127 height 12
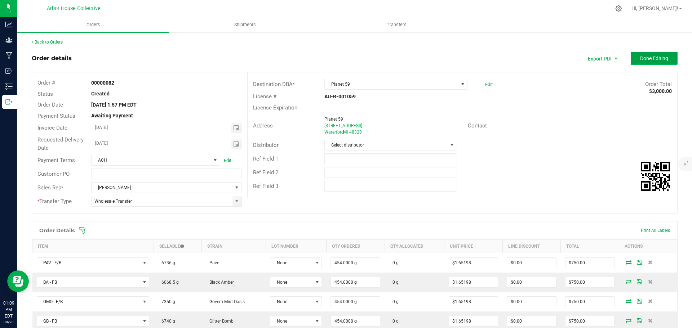
click at [642, 59] on span "Done Editing" at bounding box center [654, 59] width 28 height 6
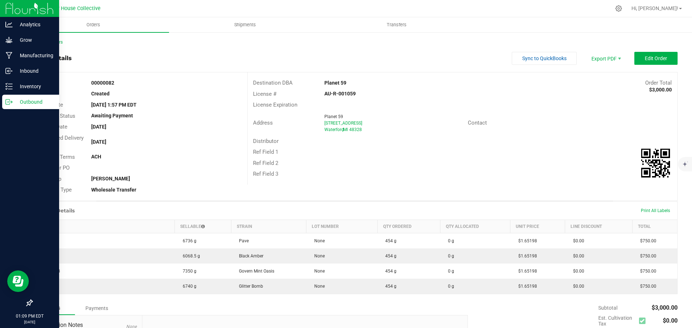
click at [26, 103] on p "Outbound" at bounding box center [34, 102] width 43 height 9
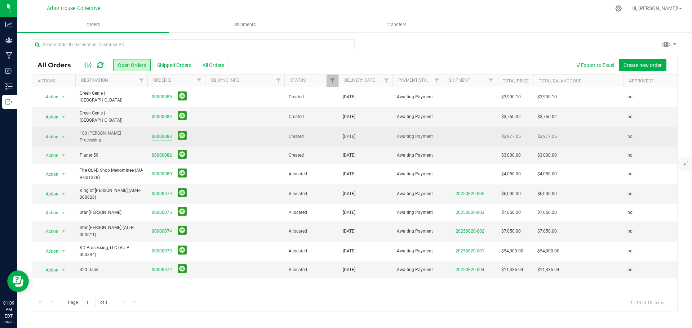
click at [163, 133] on link "00000083" at bounding box center [162, 136] width 20 height 7
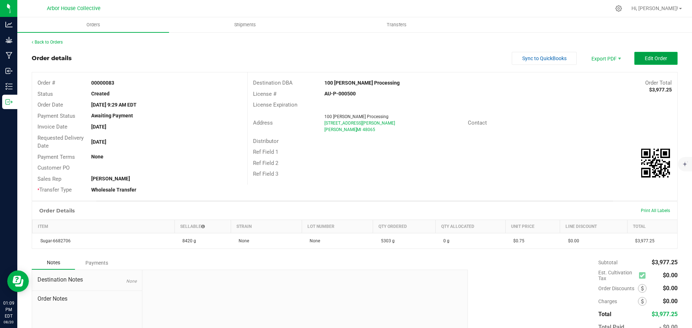
click at [645, 60] on span "Edit Order" at bounding box center [656, 59] width 22 height 6
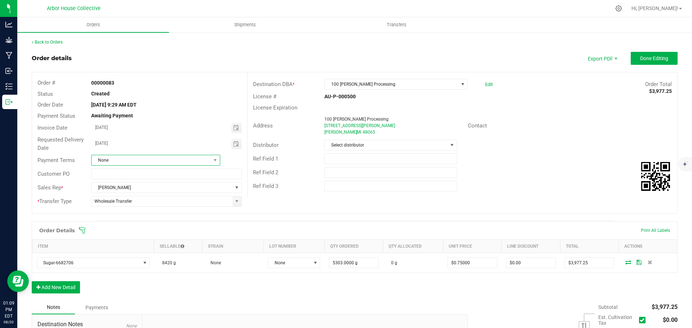
click at [152, 158] on span "None" at bounding box center [151, 160] width 119 height 10
click at [125, 203] on li "ACH" at bounding box center [154, 204] width 127 height 12
click at [652, 57] on span "Done Editing" at bounding box center [654, 59] width 28 height 6
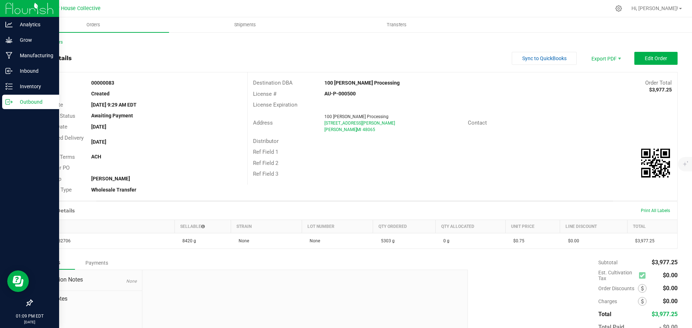
click at [27, 103] on p "Outbound" at bounding box center [34, 102] width 43 height 9
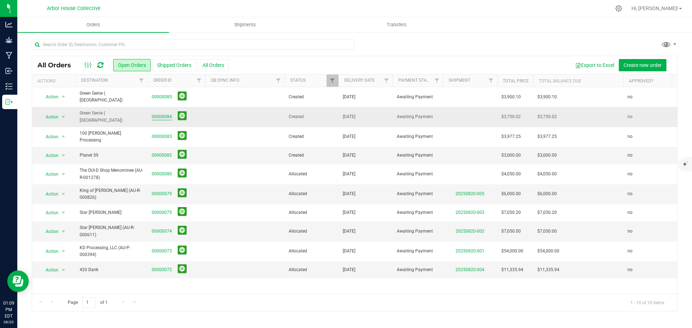
click at [163, 114] on link "00000084" at bounding box center [162, 117] width 20 height 7
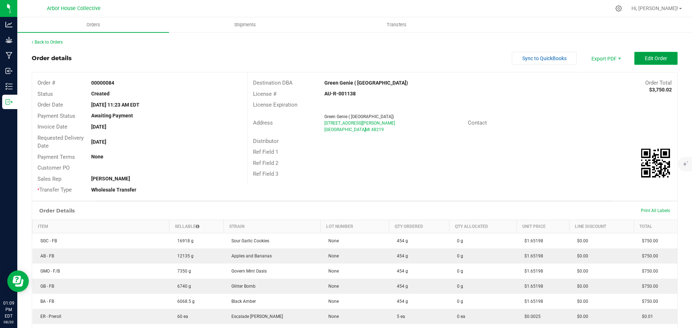
click at [645, 60] on span "Edit Order" at bounding box center [656, 59] width 22 height 6
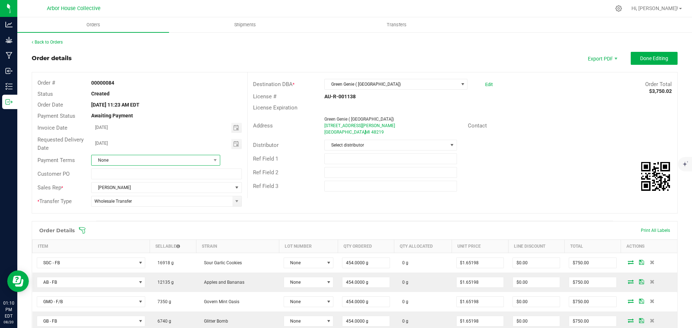
click at [167, 159] on span "None" at bounding box center [151, 160] width 119 height 10
click at [126, 214] on li "Cash on Delivery" at bounding box center [154, 216] width 127 height 12
click at [640, 59] on span "Done Editing" at bounding box center [654, 59] width 28 height 6
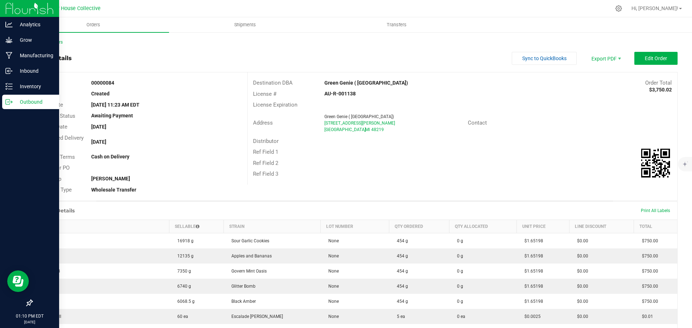
click at [24, 101] on p "Outbound" at bounding box center [34, 102] width 43 height 9
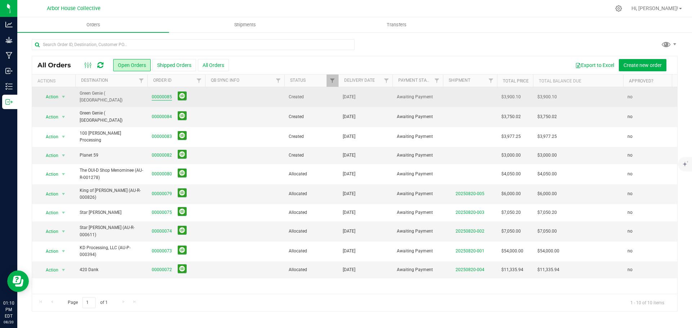
click at [165, 94] on link "00000085" at bounding box center [162, 97] width 20 height 7
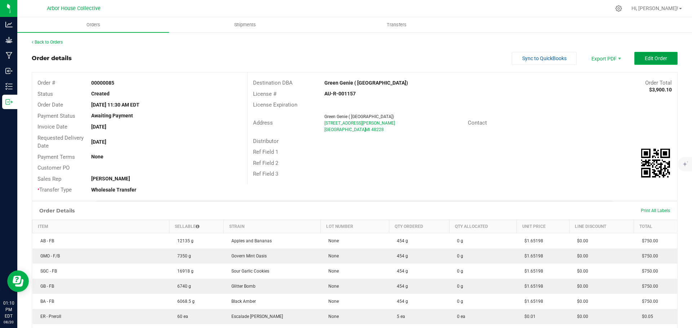
click at [651, 58] on span "Edit Order" at bounding box center [656, 59] width 22 height 6
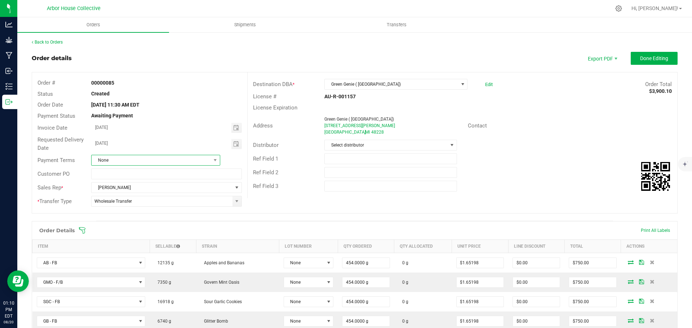
click at [192, 162] on span "None" at bounding box center [151, 160] width 119 height 10
click at [131, 216] on li "Cash on Delivery" at bounding box center [154, 216] width 127 height 12
click at [646, 59] on span "Done Editing" at bounding box center [654, 59] width 28 height 6
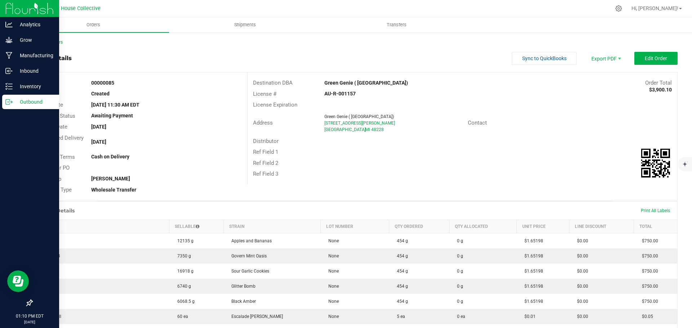
click at [34, 102] on p "Outbound" at bounding box center [34, 102] width 43 height 9
